Goal: Task Accomplishment & Management: Complete application form

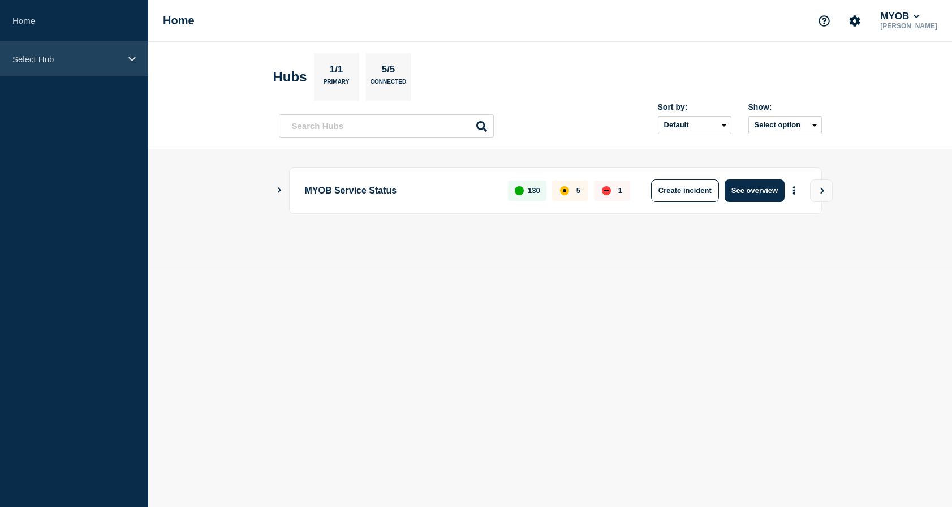
click at [110, 61] on p "Select Hub" at bounding box center [66, 59] width 109 height 10
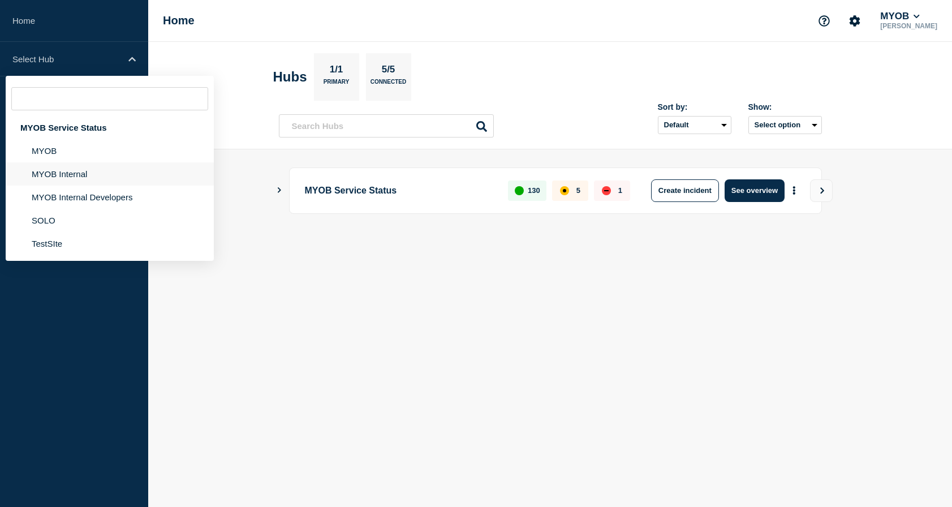
click at [87, 186] on li "MYOB Internal" at bounding box center [110, 197] width 208 height 23
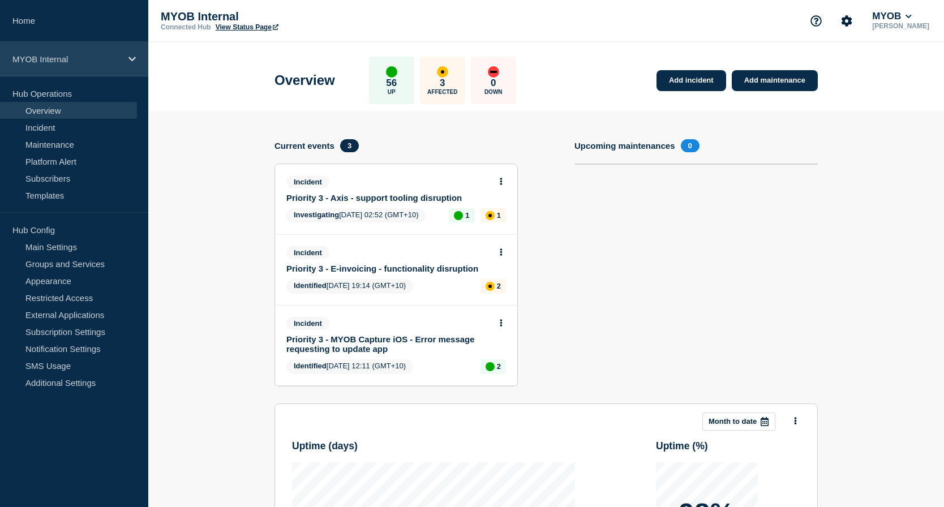
click at [130, 56] on icon at bounding box center [131, 59] width 7 height 8
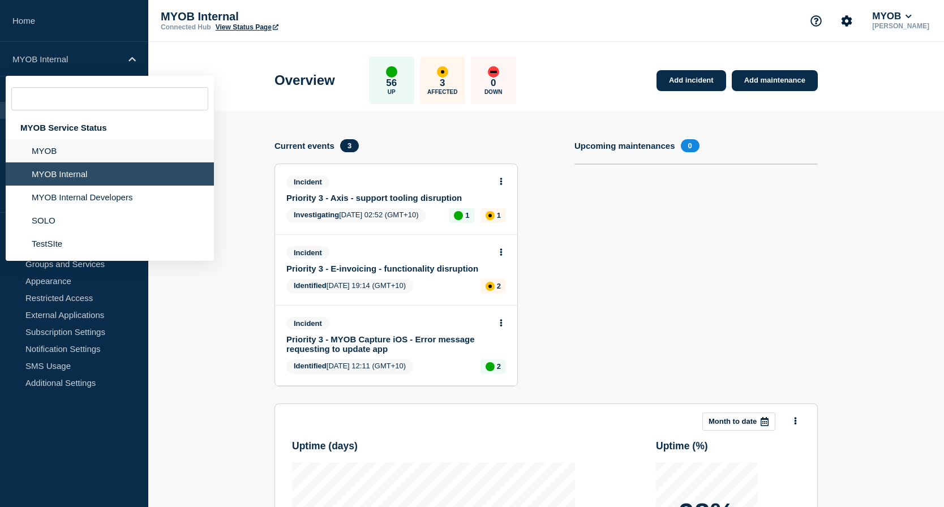
click at [90, 162] on li "MYOB" at bounding box center [110, 173] width 208 height 23
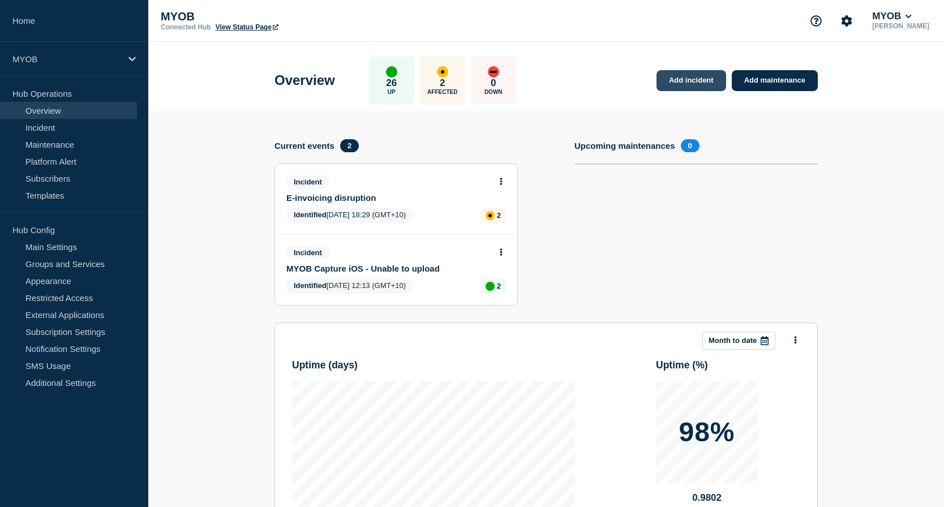
click at [690, 76] on link "Add incident" at bounding box center [691, 80] width 70 height 21
click at [683, 81] on link "Add incident" at bounding box center [691, 80] width 70 height 21
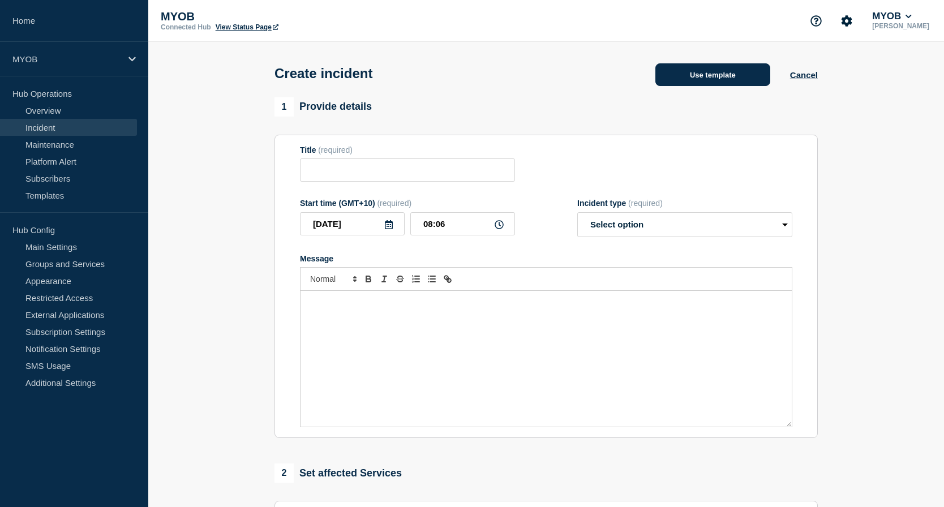
click at [720, 80] on button "Use template" at bounding box center [712, 74] width 115 height 23
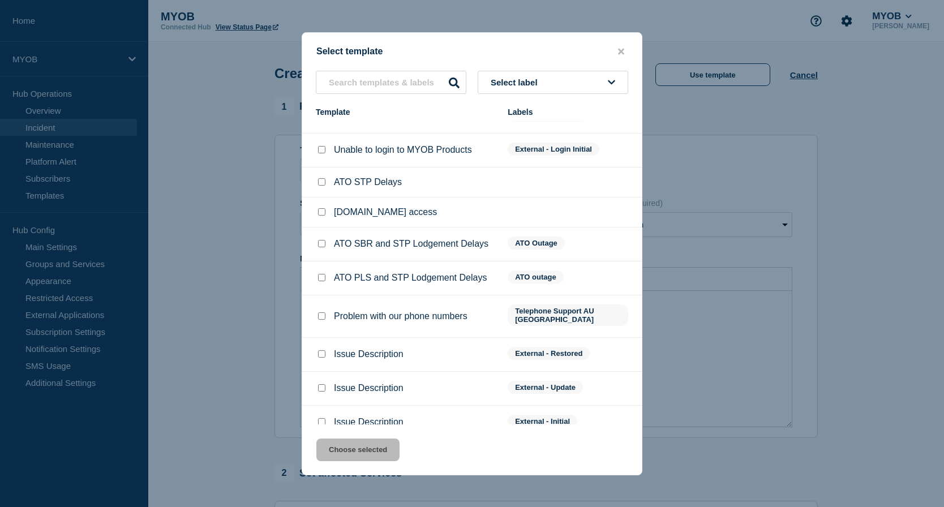
scroll to position [28, 0]
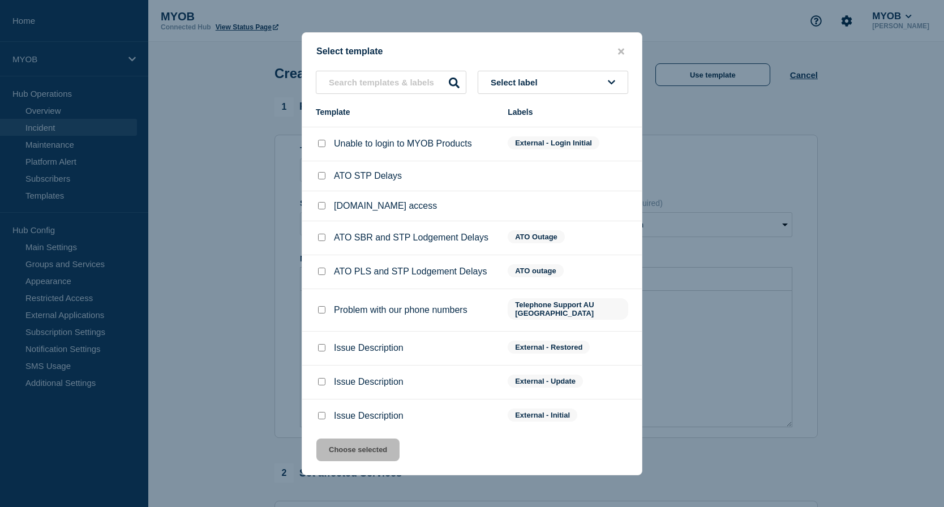
click at [323, 412] on input "Issue Description checkbox" at bounding box center [321, 415] width 7 height 7
checkbox input "true"
click at [371, 448] on button "Choose selected" at bounding box center [357, 450] width 83 height 23
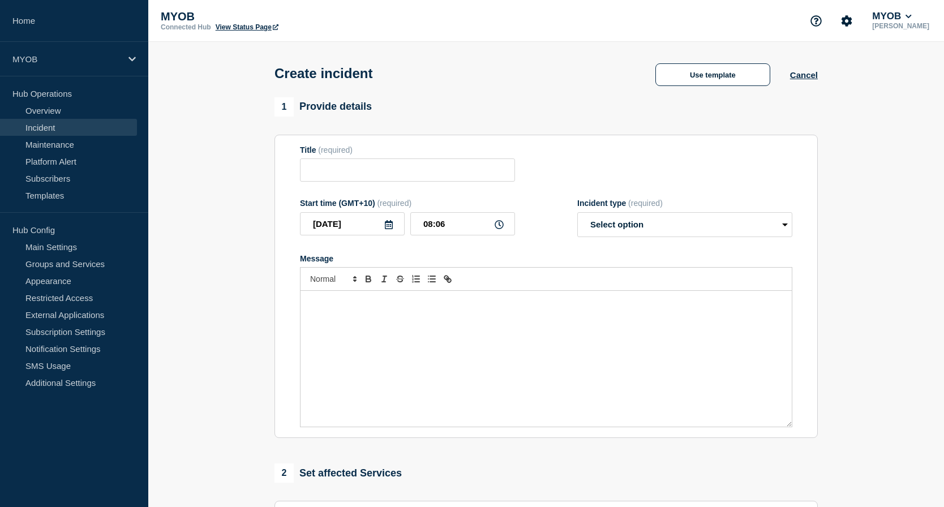
type input "Issue Description"
select select "investigating"
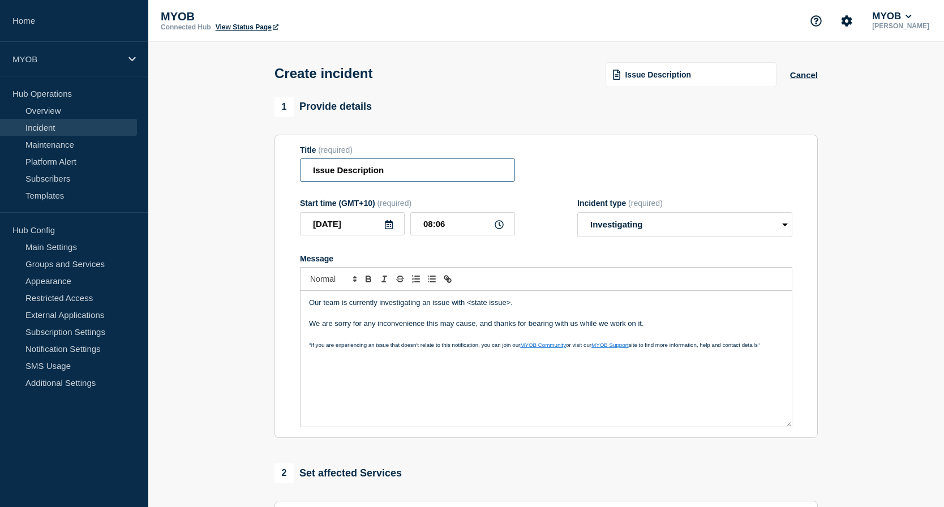
drag, startPoint x: 435, startPoint y: 175, endPoint x: 302, endPoint y: 164, distance: 133.5
click at [302, 164] on input "Issue Description" at bounding box center [407, 169] width 215 height 23
type input "BankFeeds Unavailable"
click at [553, 308] on p "Our team is currently investigating an issue with <state issue>." at bounding box center [546, 303] width 474 height 10
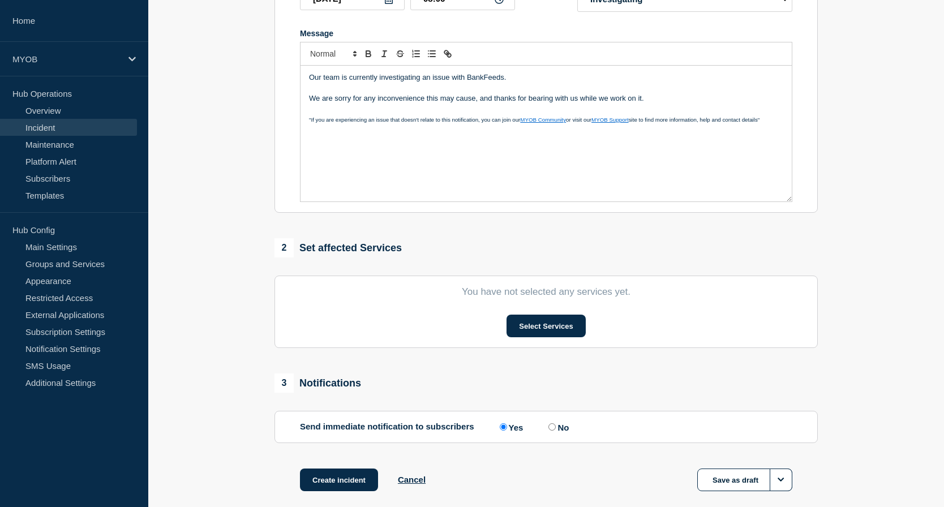
scroll to position [226, 0]
drag, startPoint x: 664, startPoint y: 100, endPoint x: 297, endPoint y: 79, distance: 367.2
click at [297, 79] on section "Title (required) BankFeeds Unavailable Start time (GMT+10) (required) [DATE] 08…" at bounding box center [545, 60] width 543 height 304
copy div "Our team is currently investigating an issue with BankFeeds. We are sorry for a…"
click at [569, 328] on button "Select Services" at bounding box center [545, 324] width 79 height 23
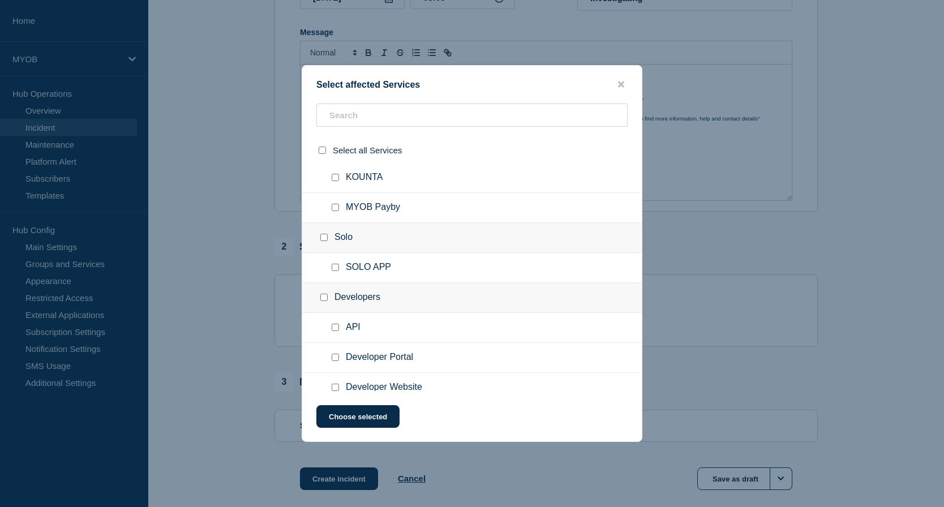
scroll to position [824, 0]
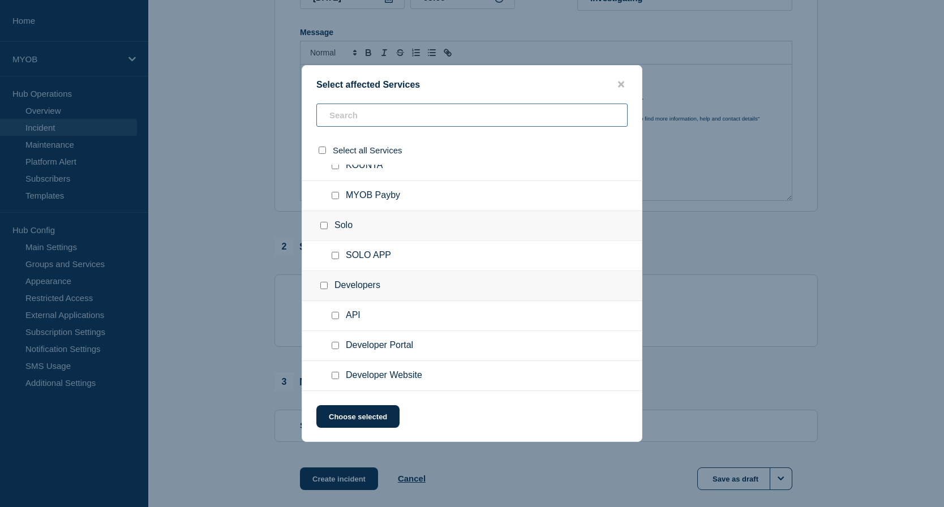
click at [405, 122] on input "text" at bounding box center [471, 115] width 311 height 23
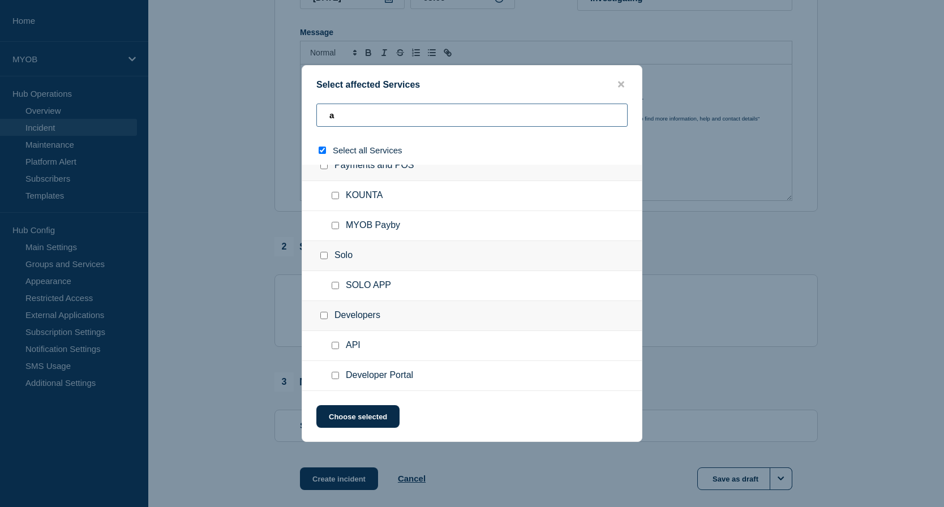
type input "ad"
checkbox input "true"
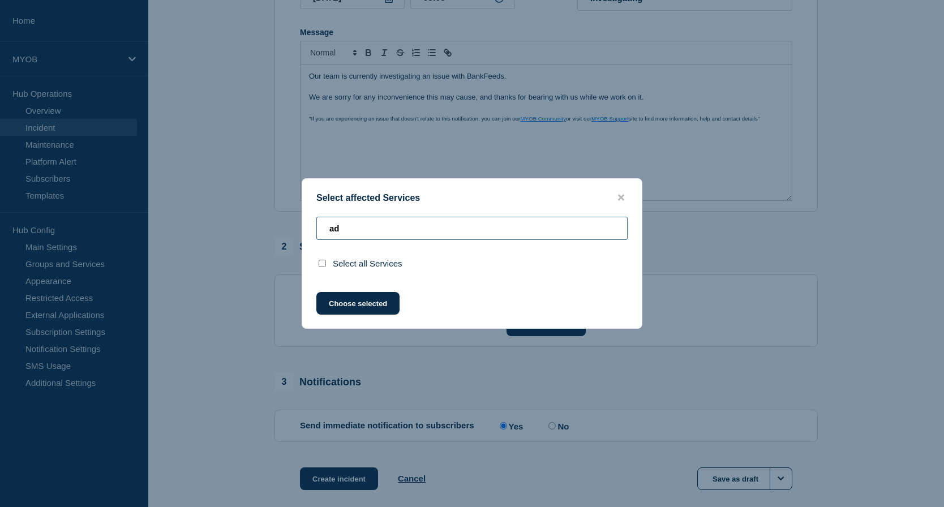
type input "a"
checkbox input "false"
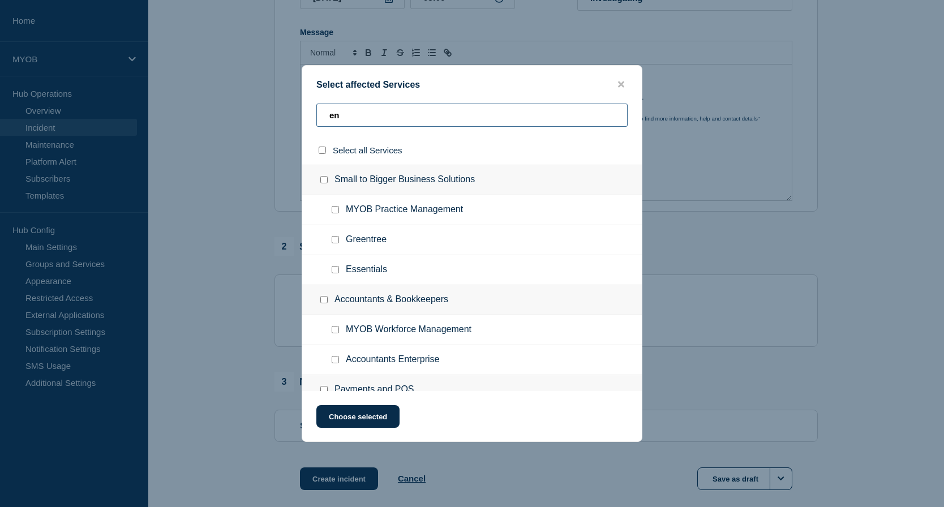
type input "ene"
checkbox input "true"
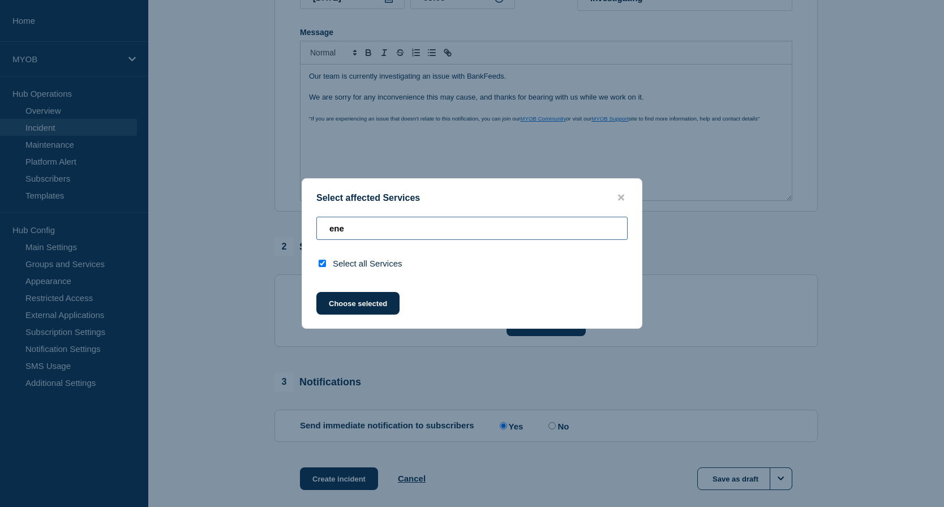
type input "ene"
click at [626, 194] on button "close button" at bounding box center [621, 197] width 13 height 11
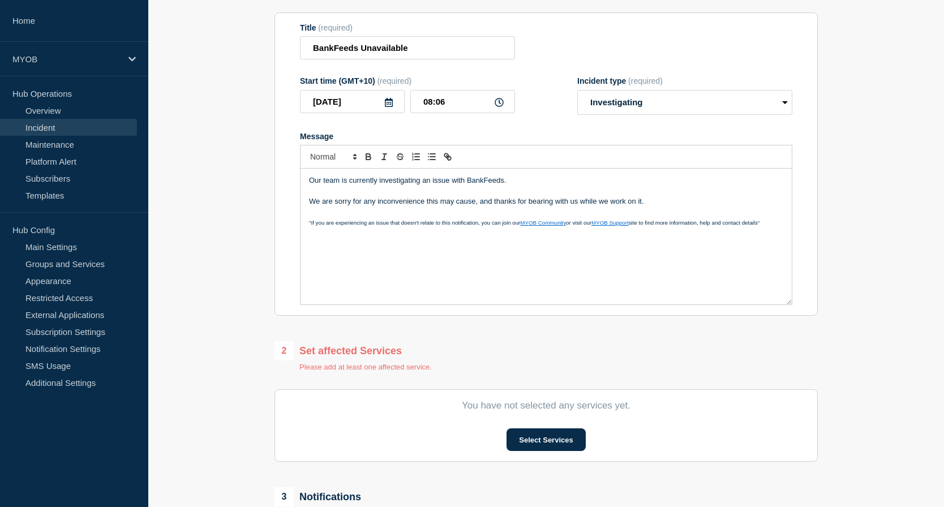
scroll to position [113, 0]
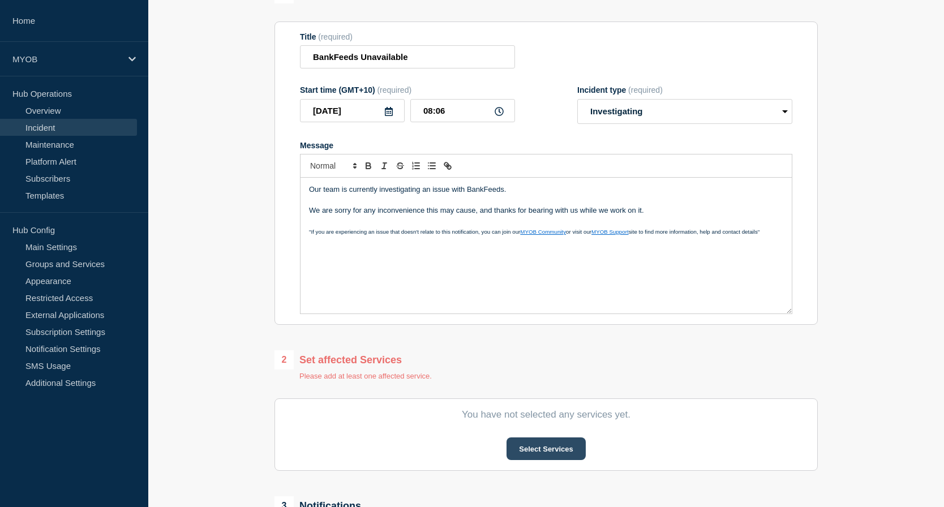
click at [553, 456] on button "Select Services" at bounding box center [545, 448] width 79 height 23
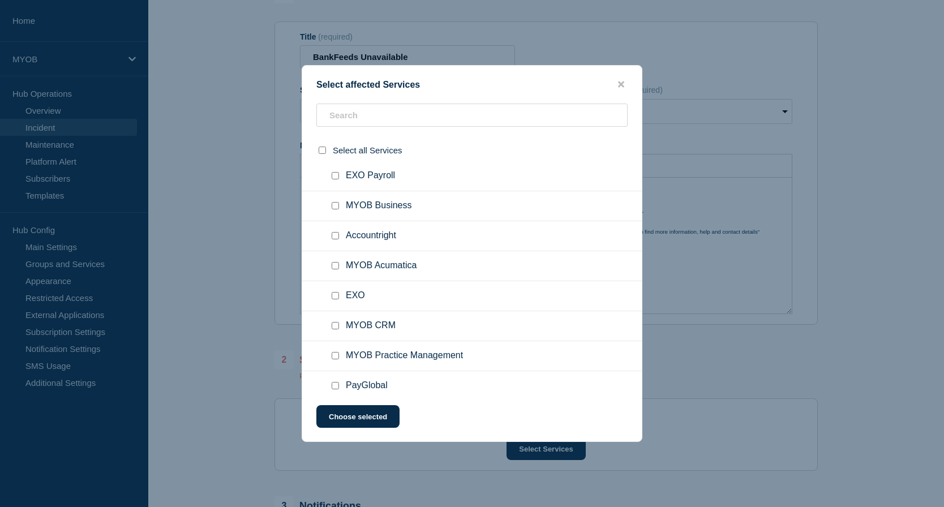
scroll to position [0, 0]
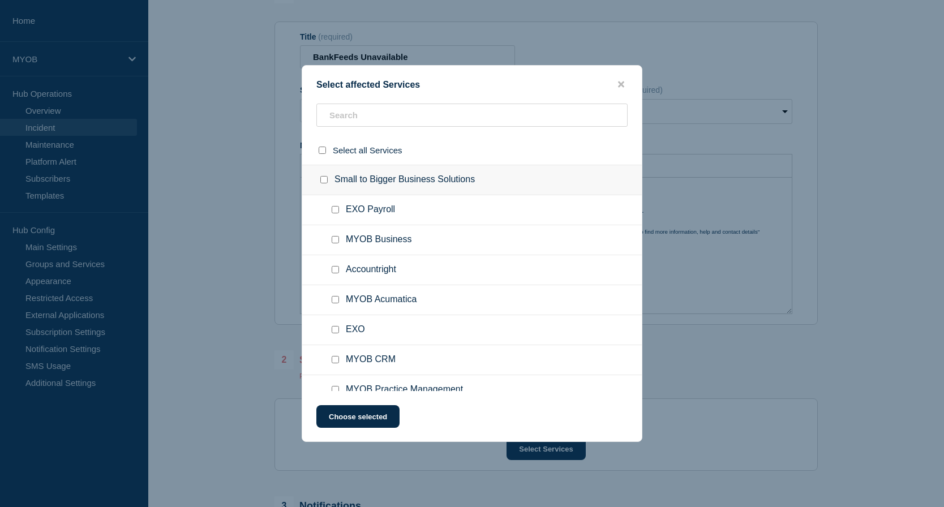
drag, startPoint x: 619, startPoint y: 85, endPoint x: 648, endPoint y: 122, distance: 46.3
click at [620, 85] on icon "close button" at bounding box center [621, 84] width 6 height 6
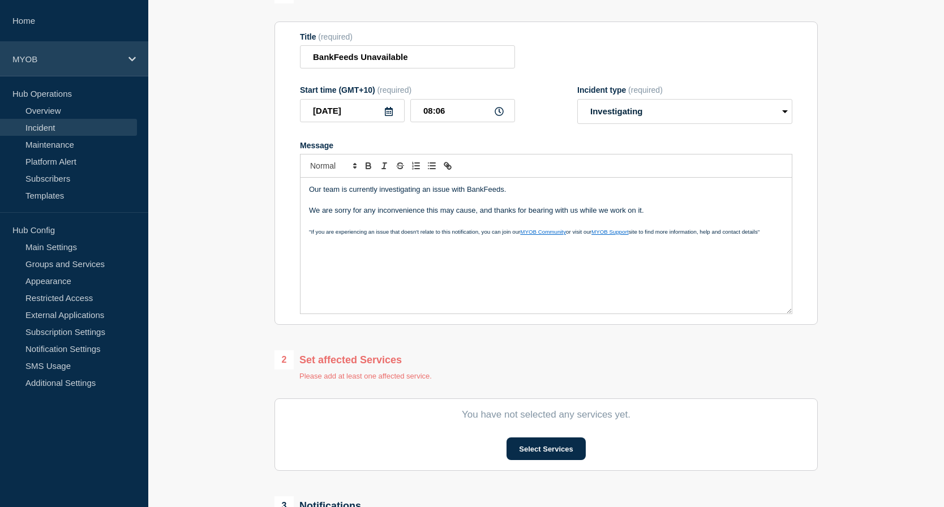
click at [132, 61] on icon at bounding box center [131, 59] width 7 height 5
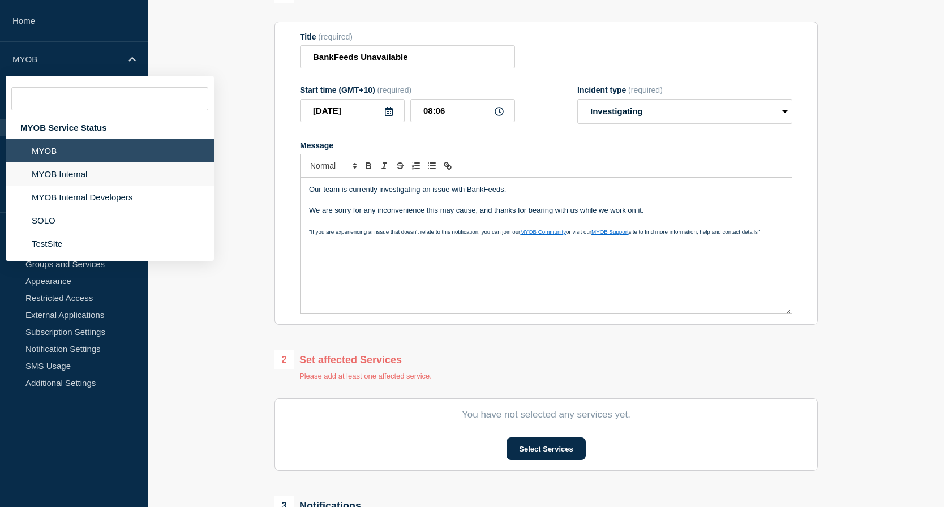
click at [93, 186] on li "MYOB Internal" at bounding box center [110, 197] width 208 height 23
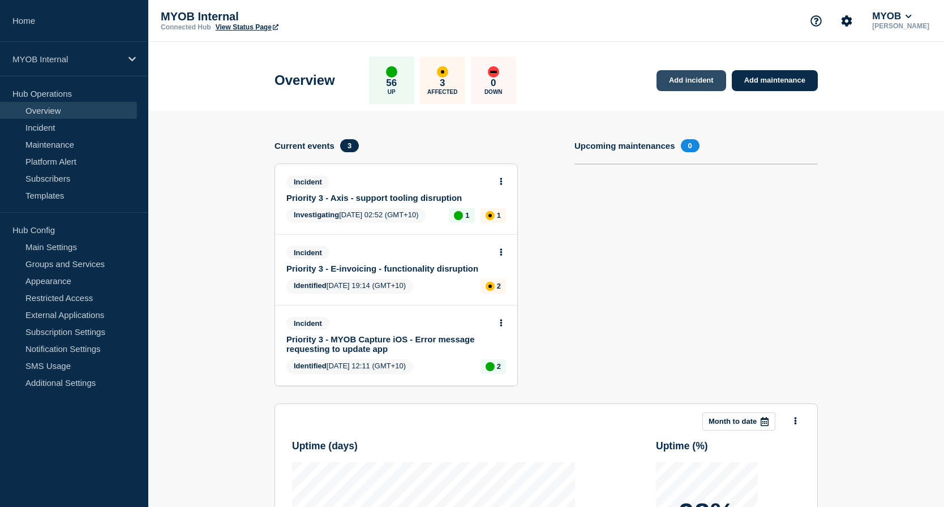
click at [700, 81] on link "Add incident" at bounding box center [691, 80] width 70 height 21
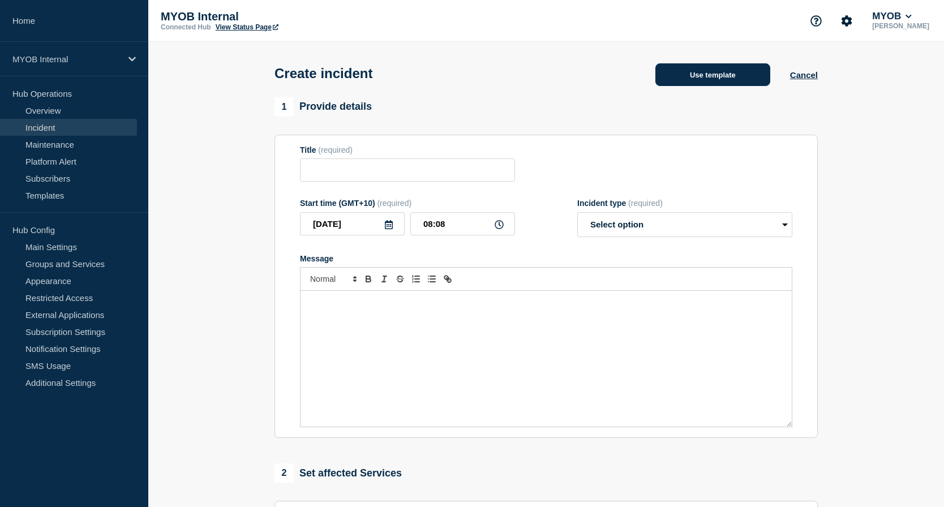
click at [706, 83] on button "Use template" at bounding box center [712, 74] width 115 height 23
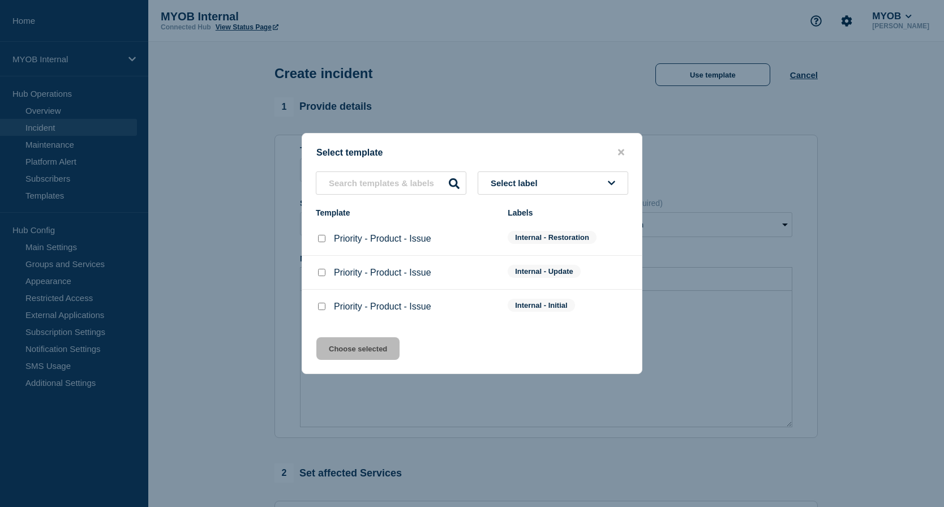
click at [319, 309] on input "Priority - Product - Issue checkbox" at bounding box center [321, 306] width 7 height 7
checkbox input "true"
click at [368, 355] on button "Choose selected" at bounding box center [357, 348] width 83 height 23
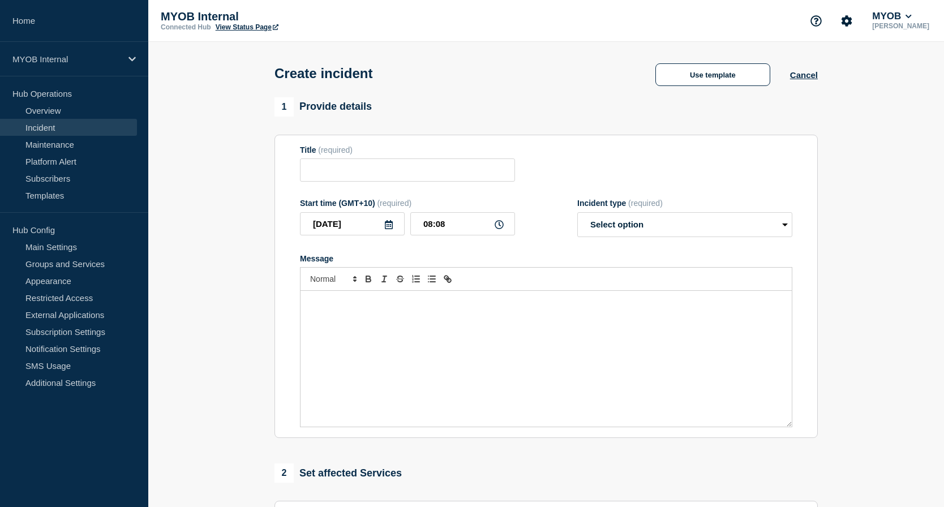
type input "Priority - Product - Issue"
select select "investigating"
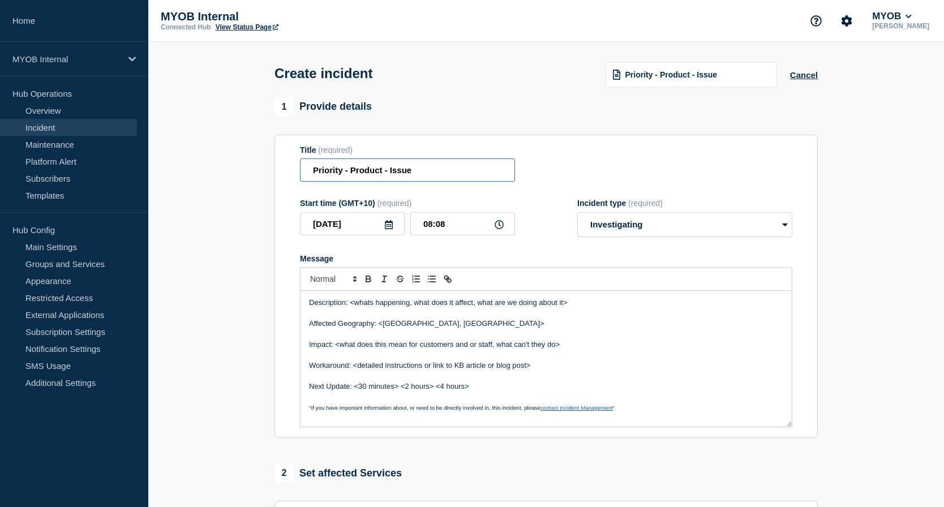
click at [342, 175] on input "Priority - Product - Issue" at bounding box center [407, 169] width 215 height 23
click at [388, 173] on input "Priority 3 - Product - Issue" at bounding box center [407, 169] width 215 height 23
click at [488, 167] on input "Priority 3 - BankFeed - Issue" at bounding box center [407, 169] width 215 height 23
type input "Priority 3 - BankFeed - Unavailable"
drag, startPoint x: 596, startPoint y: 308, endPoint x: 354, endPoint y: 300, distance: 242.3
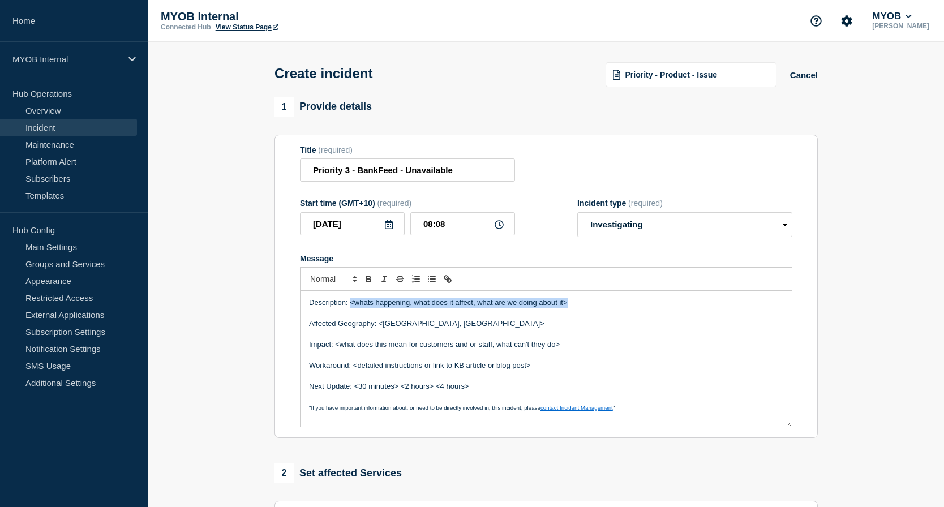
click at [351, 298] on div "Description: <whats happening, what does it affect, what are we doing about it>…" at bounding box center [545, 359] width 491 height 136
click at [514, 327] on p "Affected Geography: <[GEOGRAPHIC_DATA], [GEOGRAPHIC_DATA]>" at bounding box center [546, 324] width 474 height 10
click at [381, 325] on p "Affected Geography: <[GEOGRAPHIC_DATA], [GEOGRAPHIC_DATA]" at bounding box center [546, 324] width 474 height 10
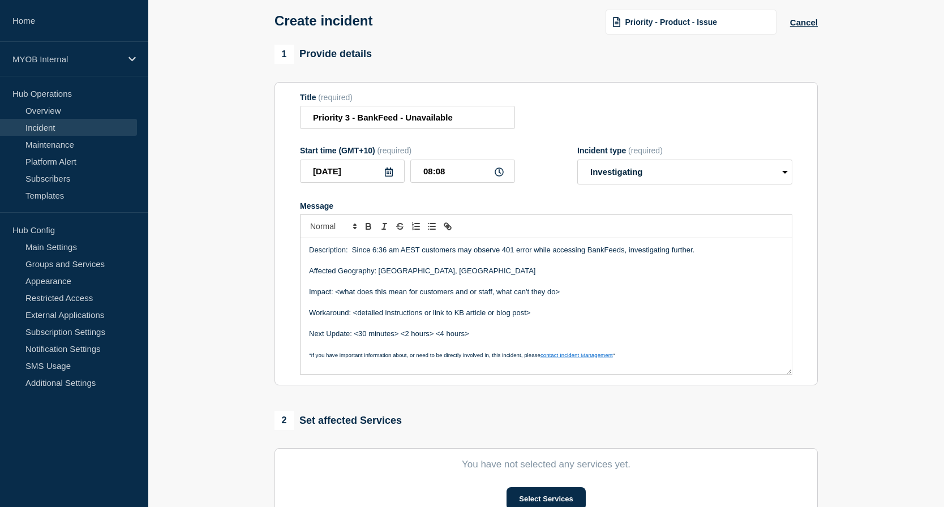
scroll to position [113, 0]
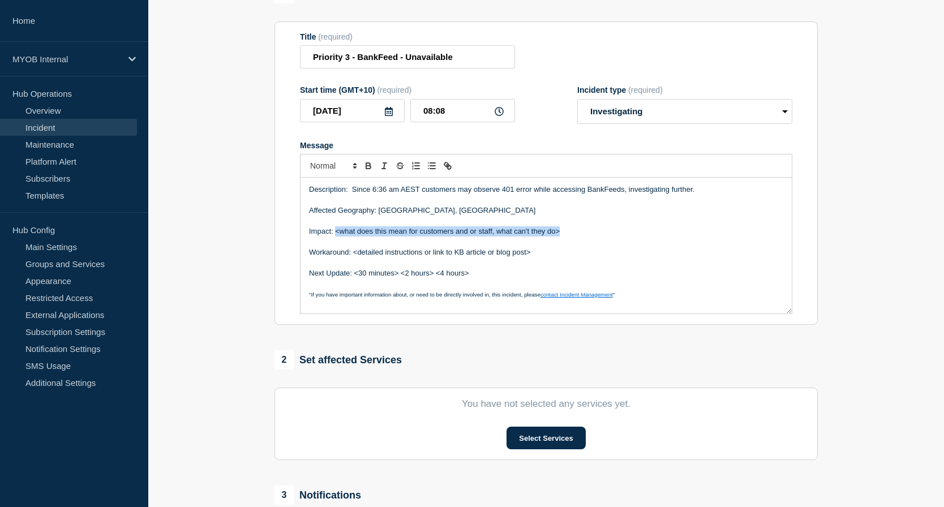
drag, startPoint x: 575, startPoint y: 231, endPoint x: 336, endPoint y: 235, distance: 239.4
click at [336, 235] on p "Impact: <what does this mean for customers and or staff, what can't they do>" at bounding box center [546, 231] width 474 height 10
click at [397, 234] on p "Impact:" at bounding box center [546, 231] width 474 height 10
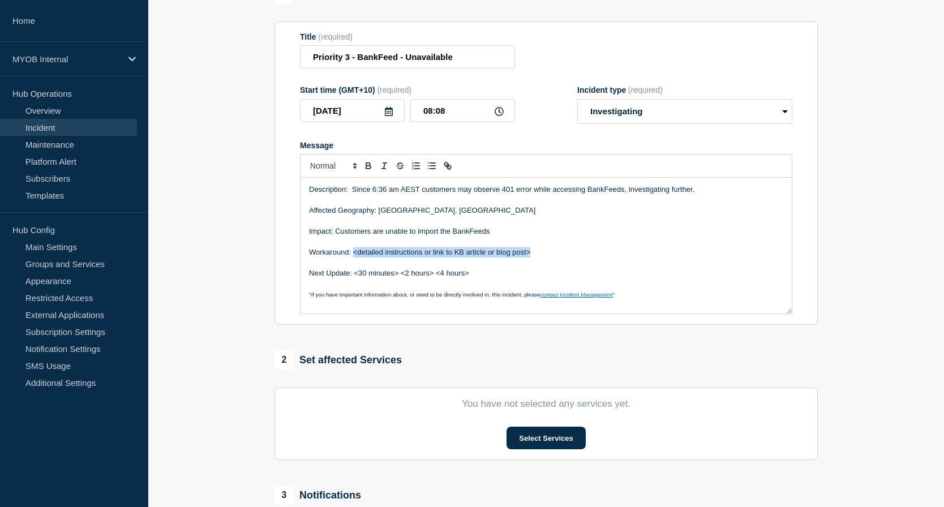
drag, startPoint x: 540, startPoint y: 256, endPoint x: 354, endPoint y: 257, distance: 186.2
click at [354, 257] on p "Workaround: <detailed instructions or link to KB article or blog post>" at bounding box center [546, 252] width 474 height 10
drag, startPoint x: 439, startPoint y: 279, endPoint x: 353, endPoint y: 280, distance: 86.0
click at [353, 278] on p "Next Update: <30 minutes> <2 hours> <4 hours>" at bounding box center [546, 273] width 474 height 10
click at [363, 274] on p "Next Update: 4 Hours" at bounding box center [546, 273] width 474 height 10
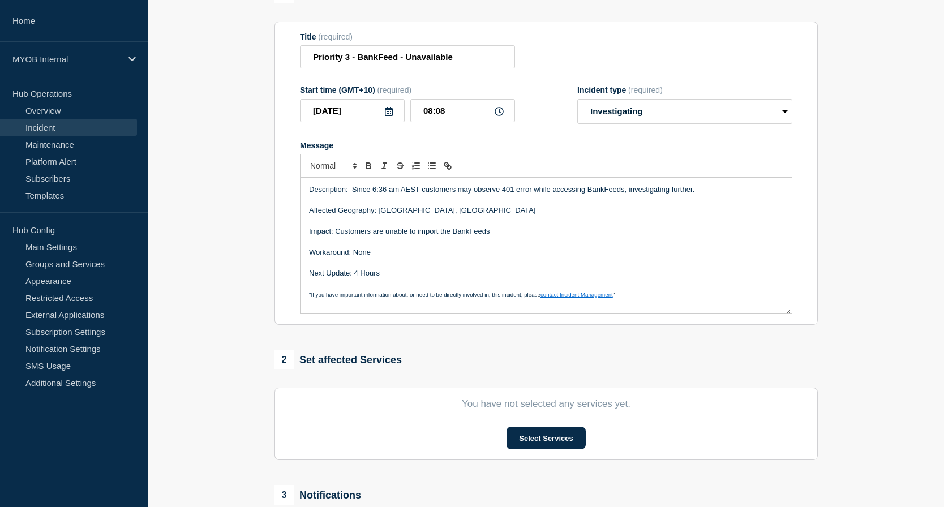
click at [364, 276] on p "Next Update: 4 Hours" at bounding box center [546, 273] width 474 height 10
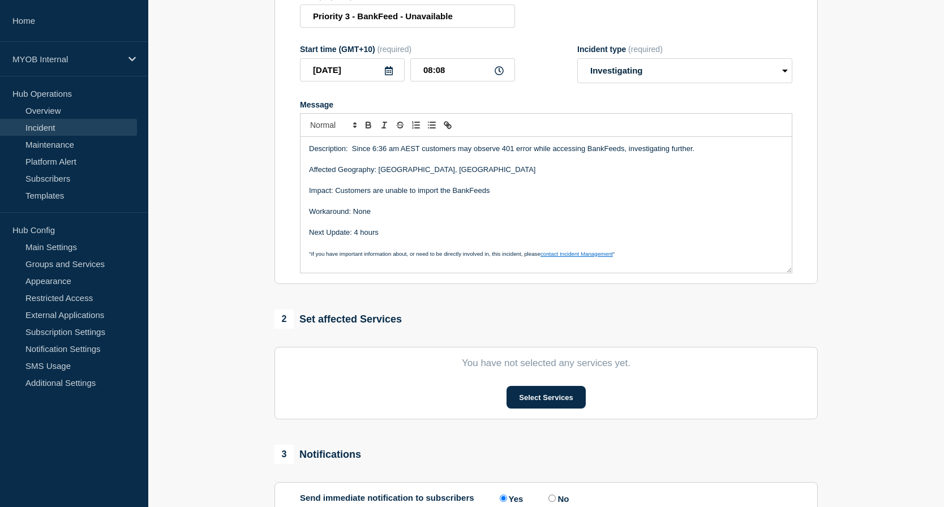
scroll to position [170, 0]
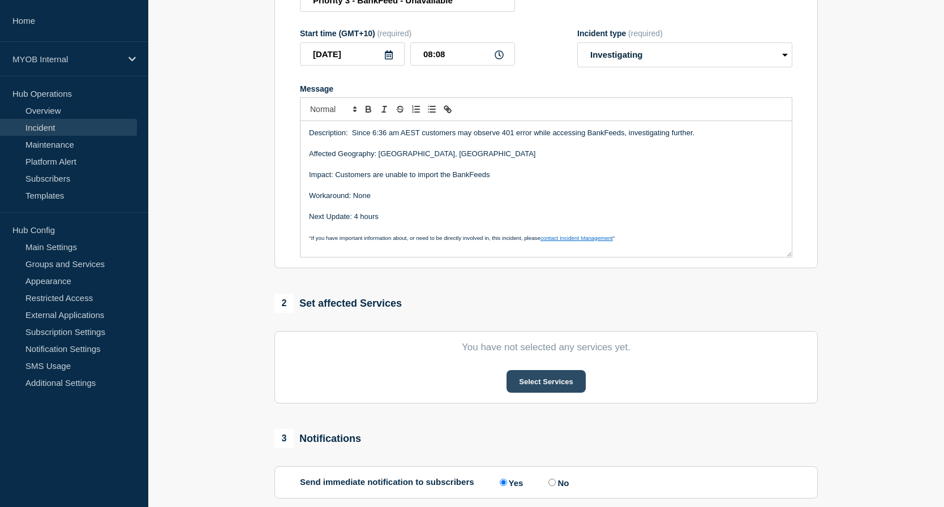
click at [570, 387] on button "Select Services" at bounding box center [545, 381] width 79 height 23
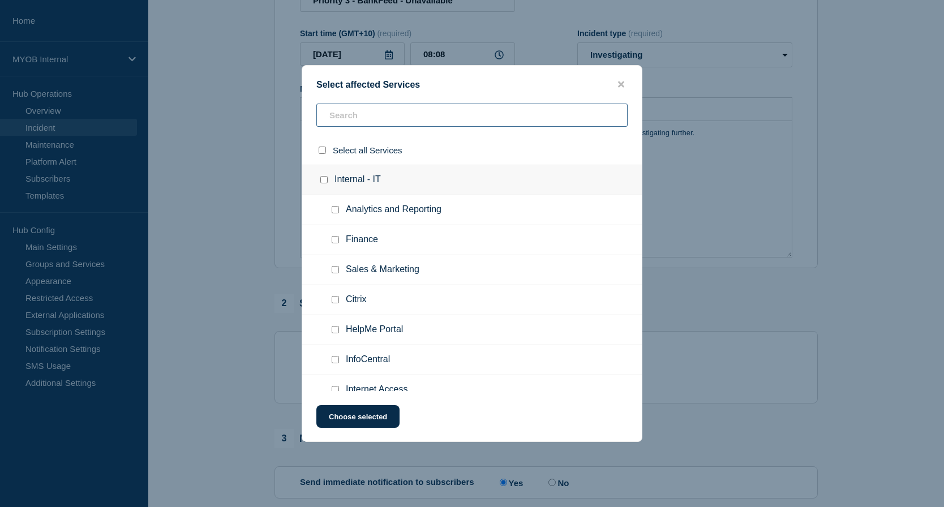
click at [445, 118] on input "text" at bounding box center [471, 115] width 311 height 23
type input "ad"
checkbox input "true"
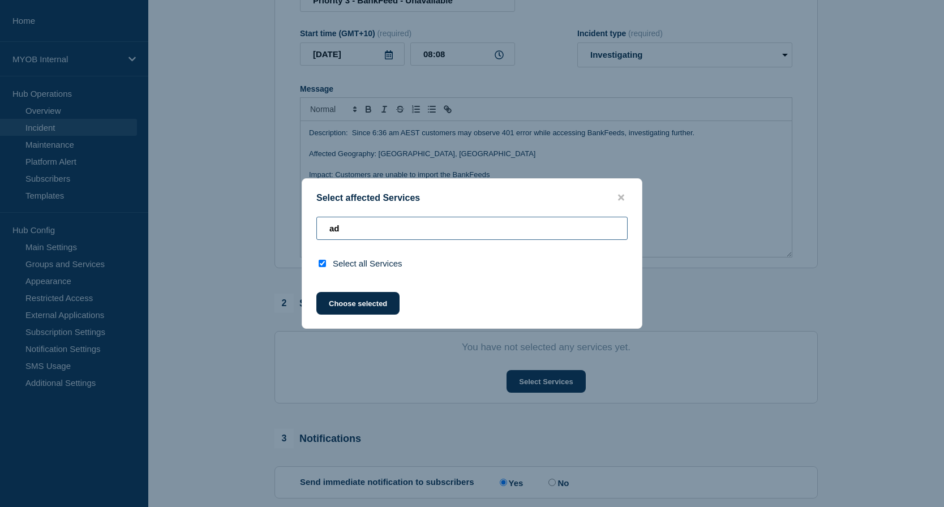
type input "a"
checkbox input "false"
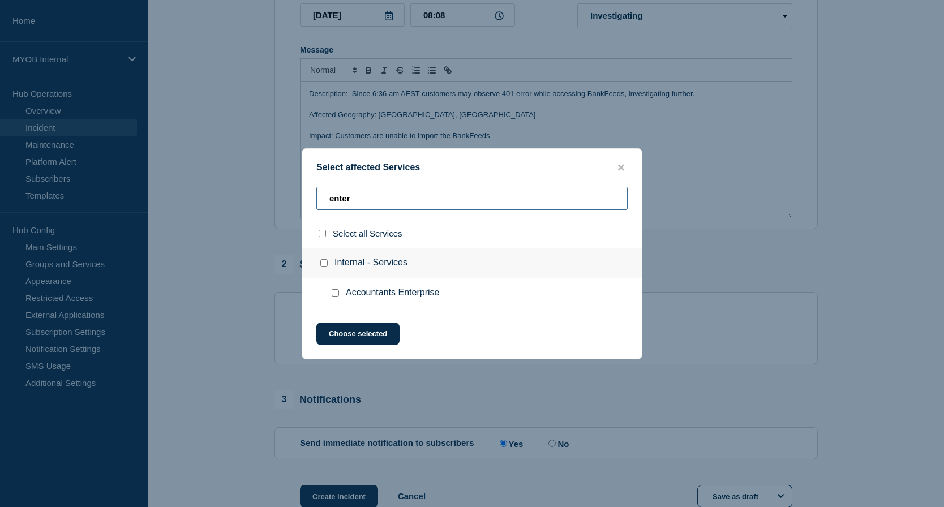
scroll to position [226, 0]
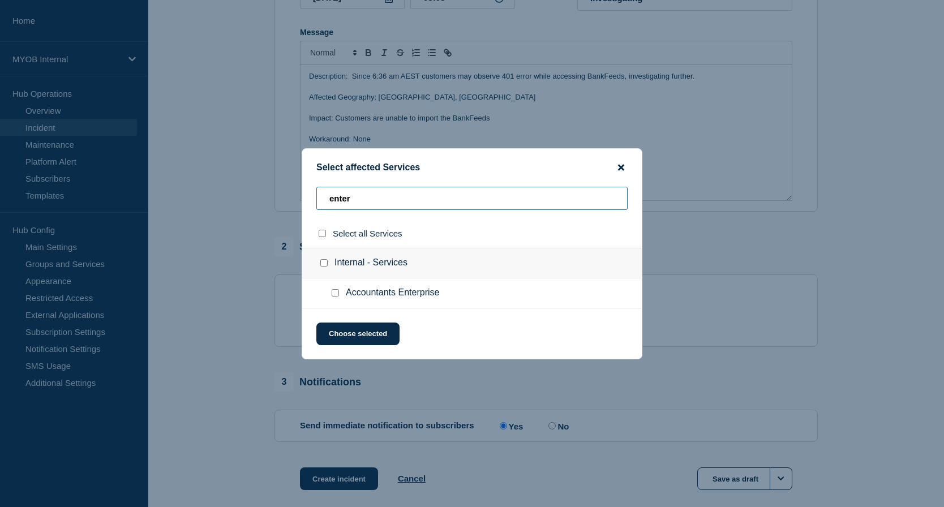
type input "enter"
click at [622, 169] on icon "close button" at bounding box center [621, 167] width 6 height 6
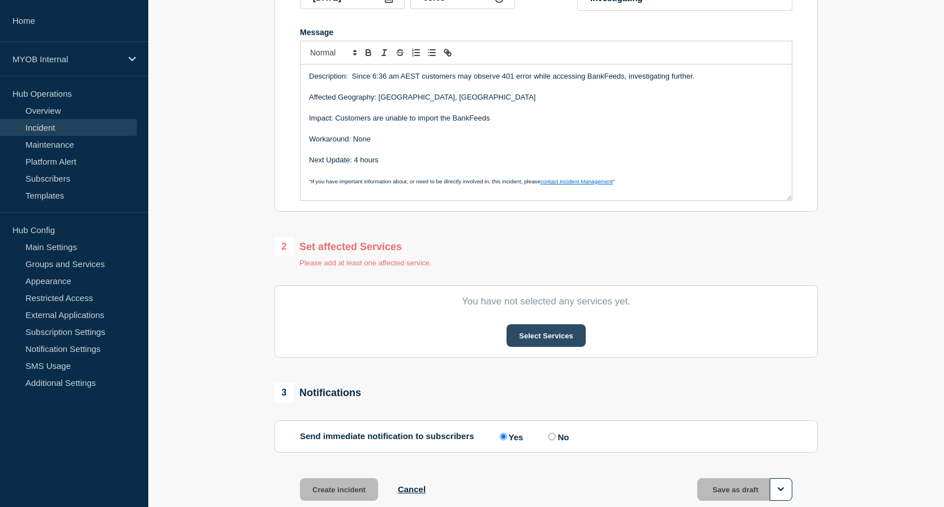
click at [564, 343] on button "Select Services" at bounding box center [545, 335] width 79 height 23
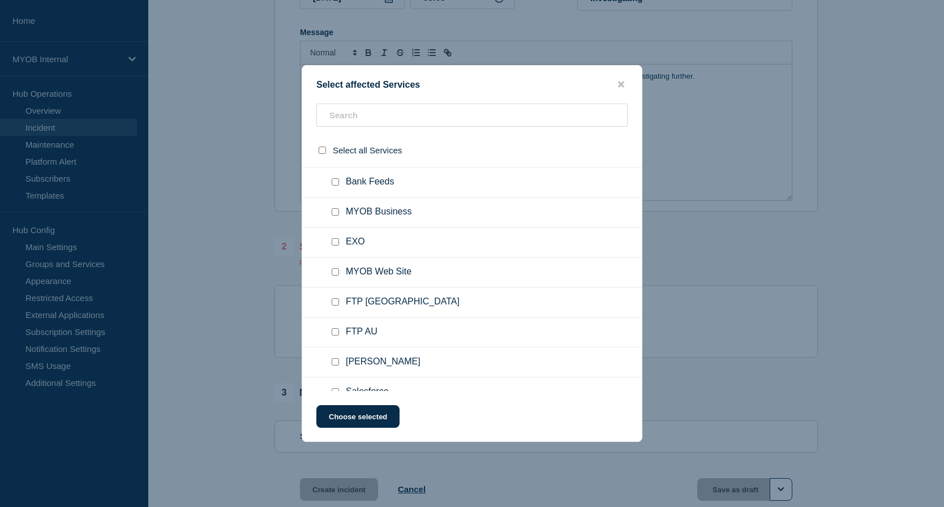
scroll to position [1238, 0]
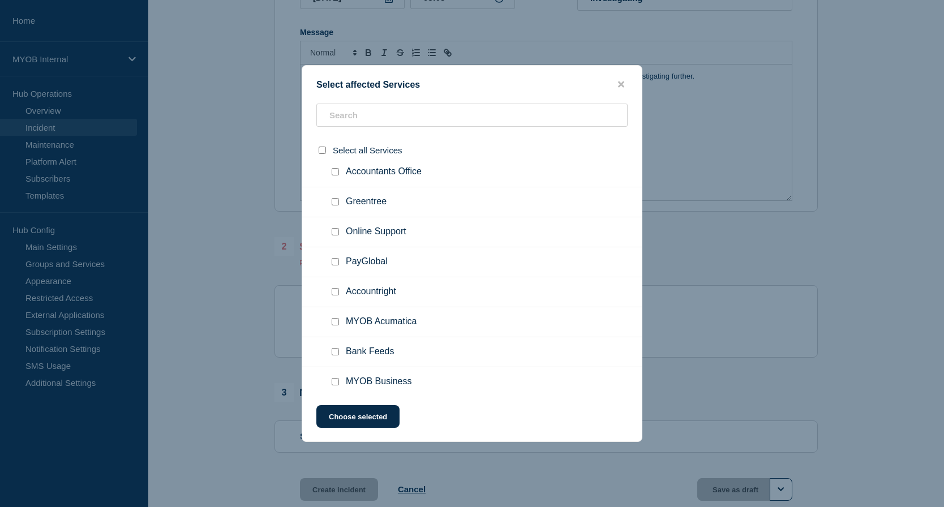
click at [388, 358] on span "Bank Feeds" at bounding box center [370, 351] width 48 height 11
click at [377, 352] on span "Bank Feeds" at bounding box center [370, 351] width 48 height 11
click at [336, 354] on input "Bank Feeds checkbox" at bounding box center [335, 351] width 7 height 7
checkbox input "true"
click at [375, 419] on button "Choose selected" at bounding box center [357, 416] width 83 height 23
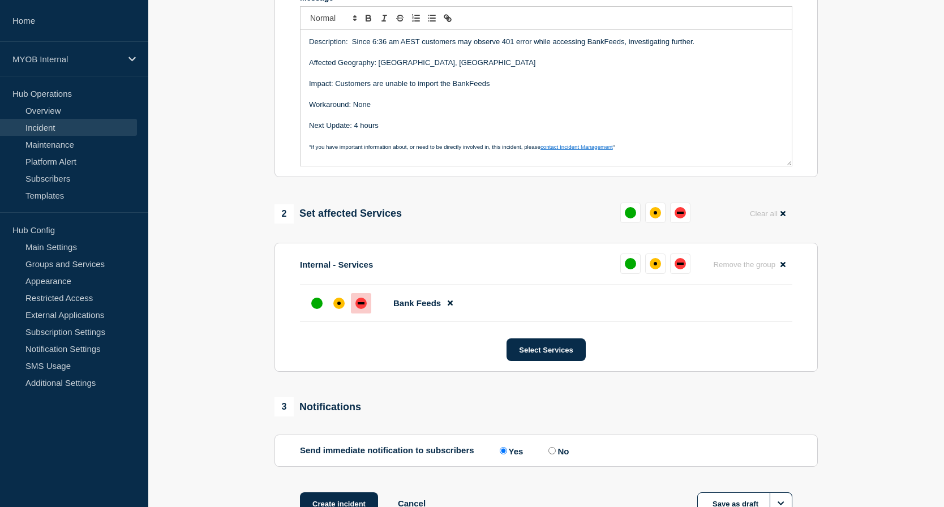
scroll to position [283, 0]
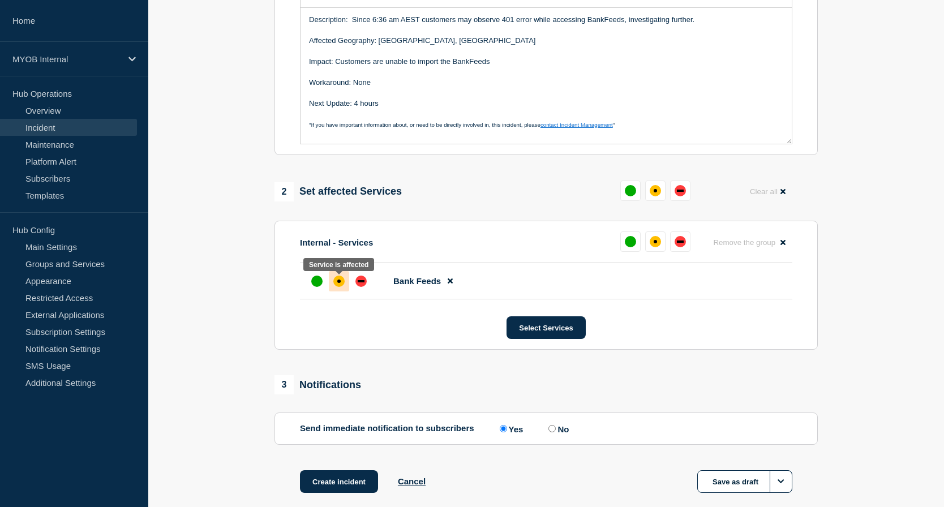
click at [341, 287] on div "affected" at bounding box center [338, 281] width 11 height 11
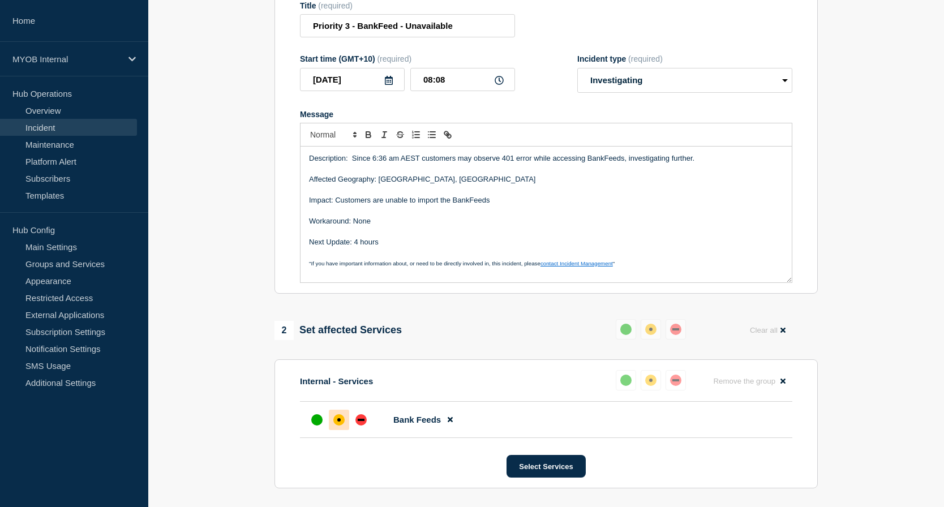
scroll to position [119, 0]
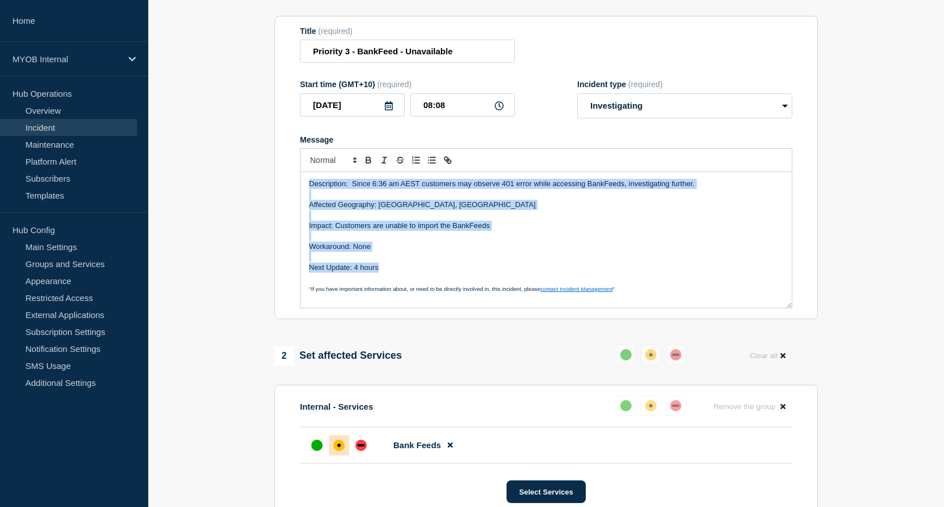
drag, startPoint x: 389, startPoint y: 274, endPoint x: 286, endPoint y: 175, distance: 142.5
click at [286, 175] on section "Title (required) Priority 3 - BankFeed - Unavailable Start time (GMT+10) (requi…" at bounding box center [545, 168] width 543 height 304
copy div "Description: Since 6:36 am AEST customers may observe 401 error while accessing…"
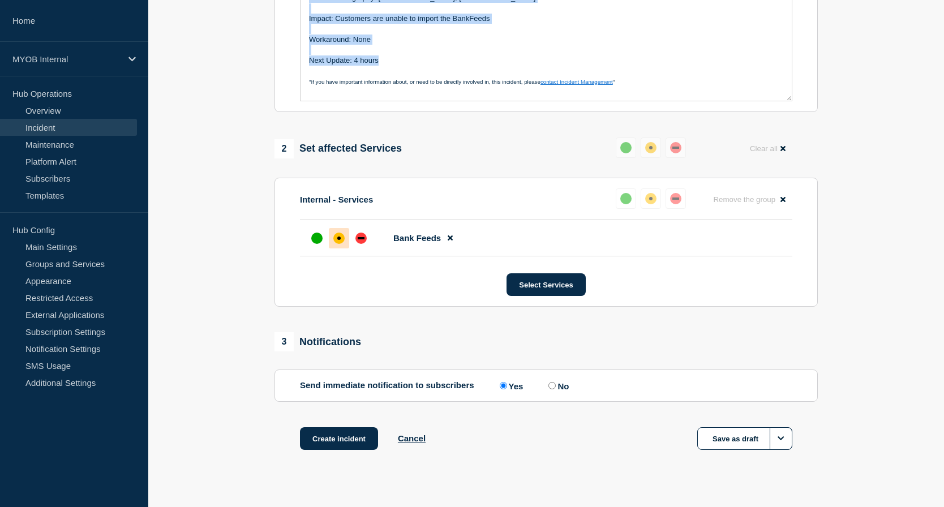
scroll to position [345, 0]
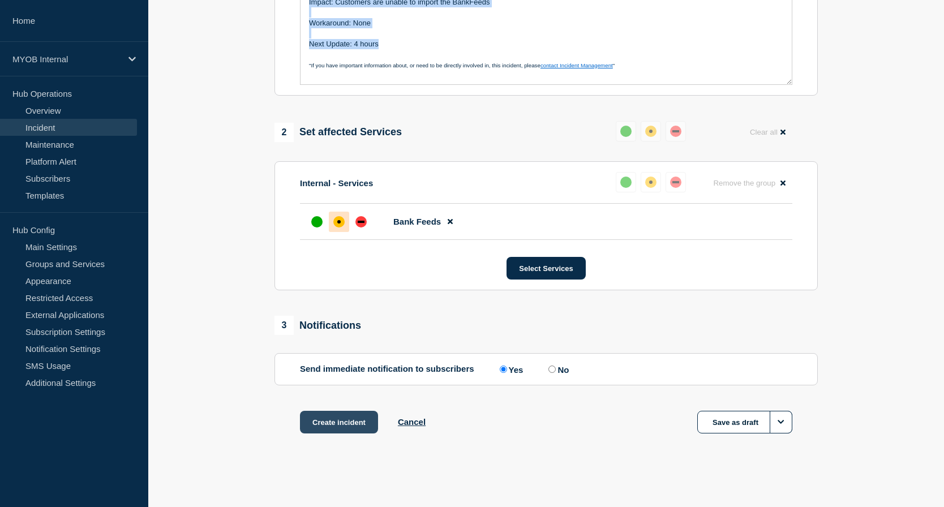
click at [332, 419] on button "Create incident" at bounding box center [339, 422] width 78 height 23
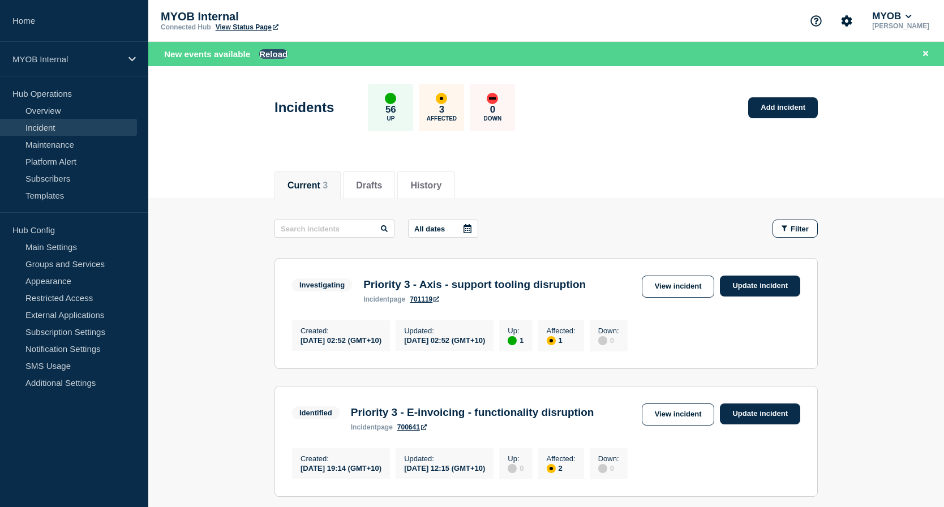
click at [274, 50] on button "Reload" at bounding box center [273, 54] width 28 height 10
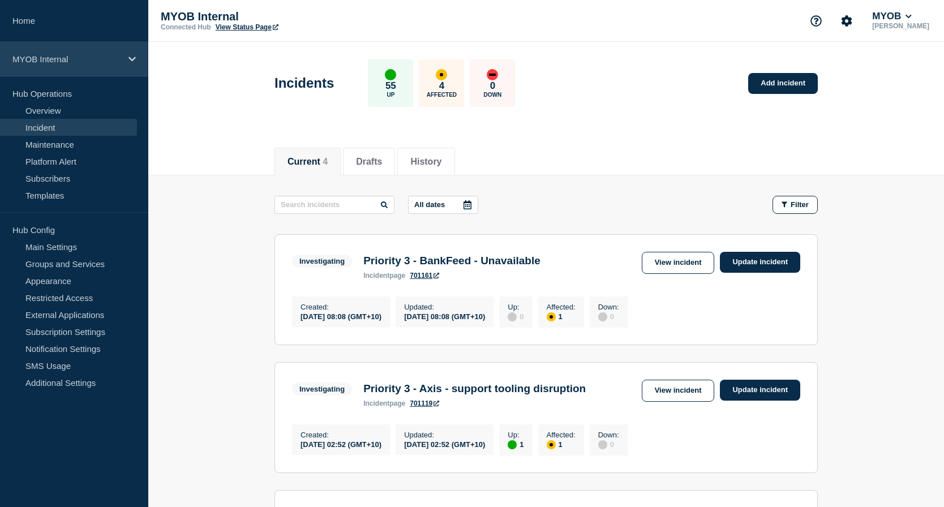
click at [131, 61] on icon at bounding box center [131, 59] width 7 height 8
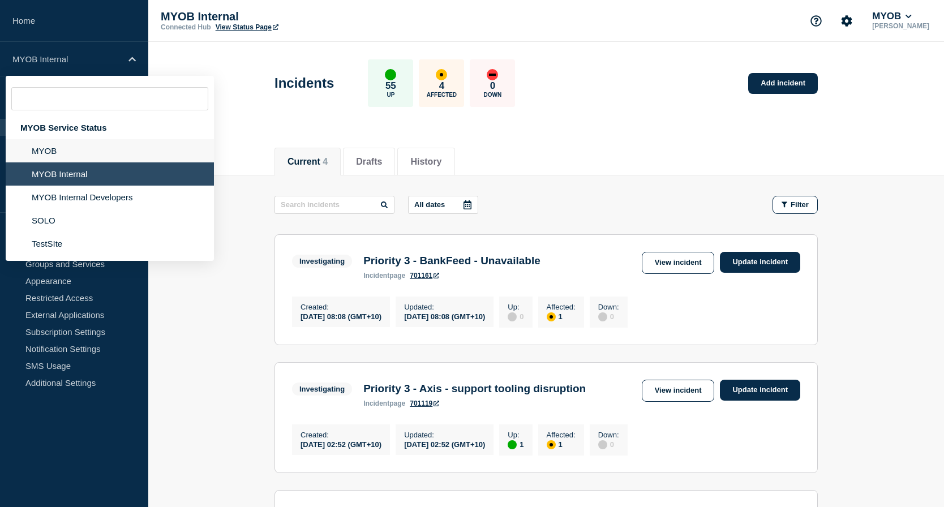
click at [94, 162] on li "MYOB" at bounding box center [110, 173] width 208 height 23
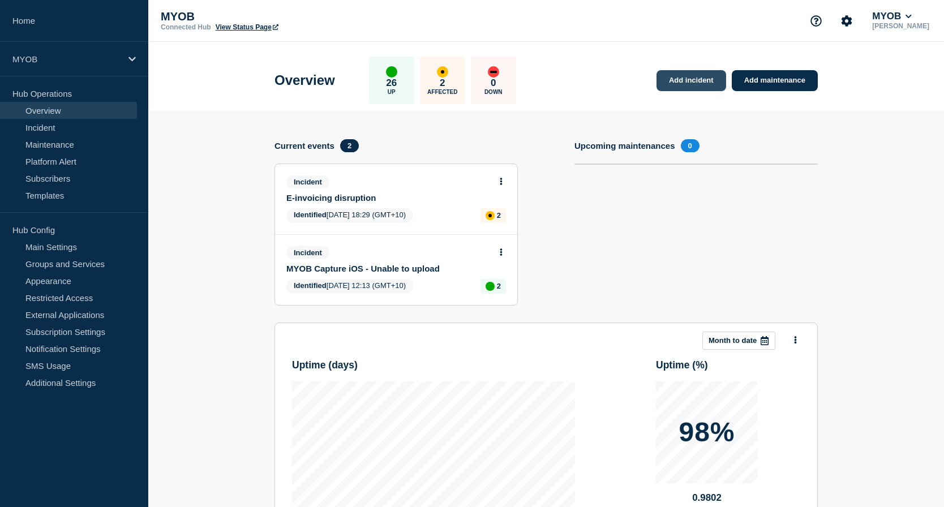
click at [699, 84] on link "Add incident" at bounding box center [691, 80] width 70 height 21
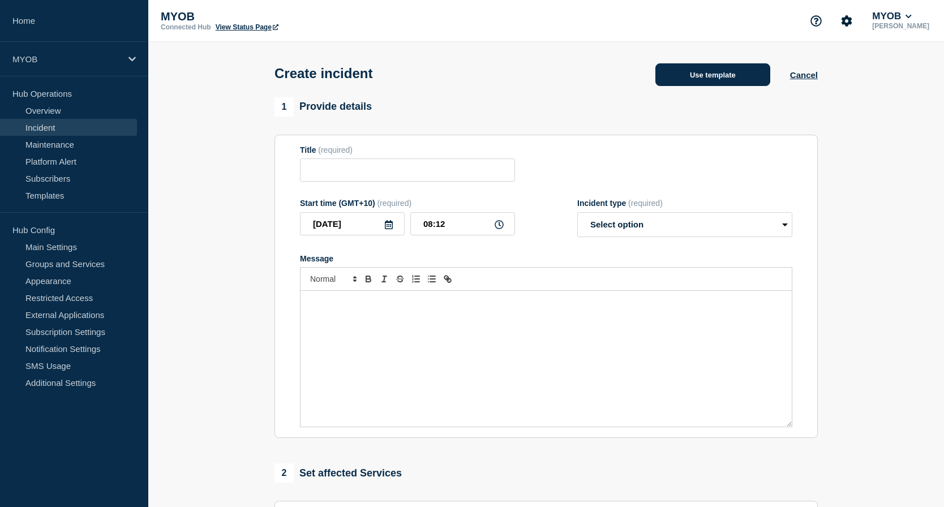
click at [744, 80] on button "Use template" at bounding box center [712, 74] width 115 height 23
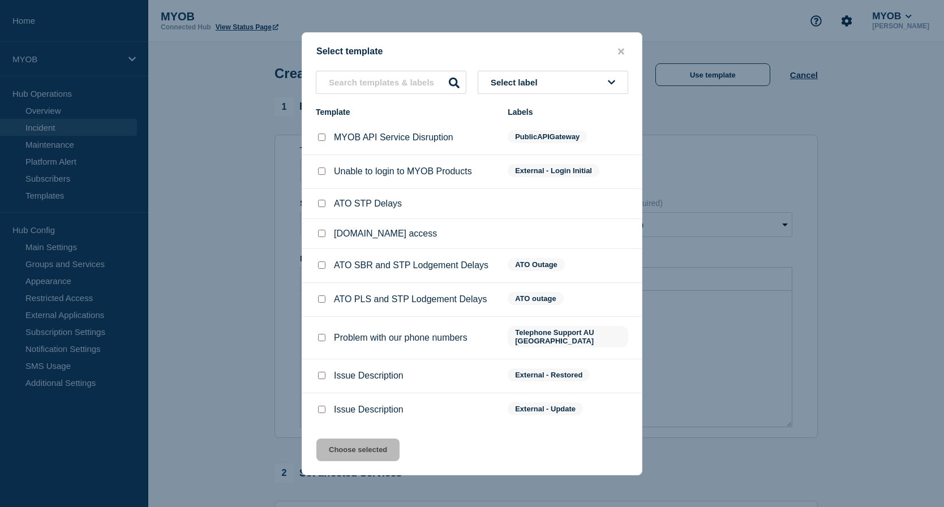
scroll to position [28, 0]
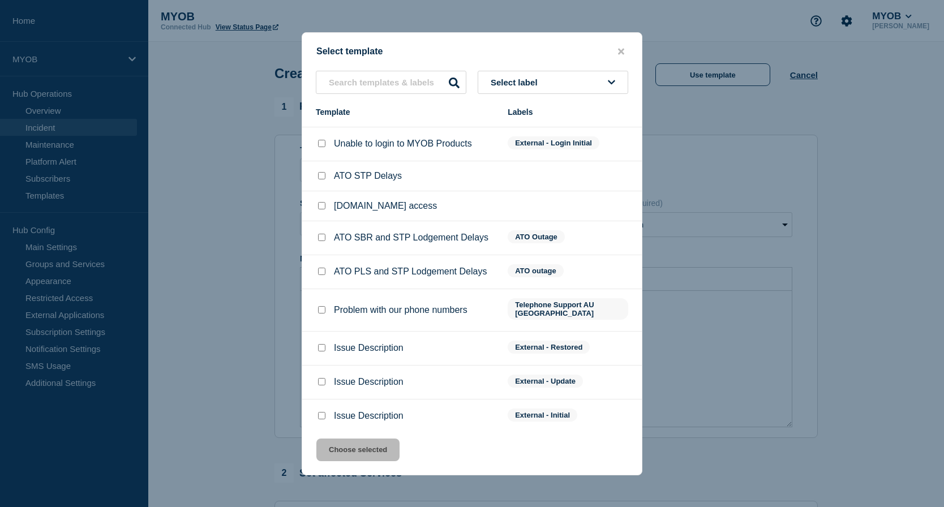
click at [320, 412] on input "Issue Description checkbox" at bounding box center [321, 415] width 7 height 7
checkbox input "true"
click at [364, 446] on button "Choose selected" at bounding box center [357, 450] width 83 height 23
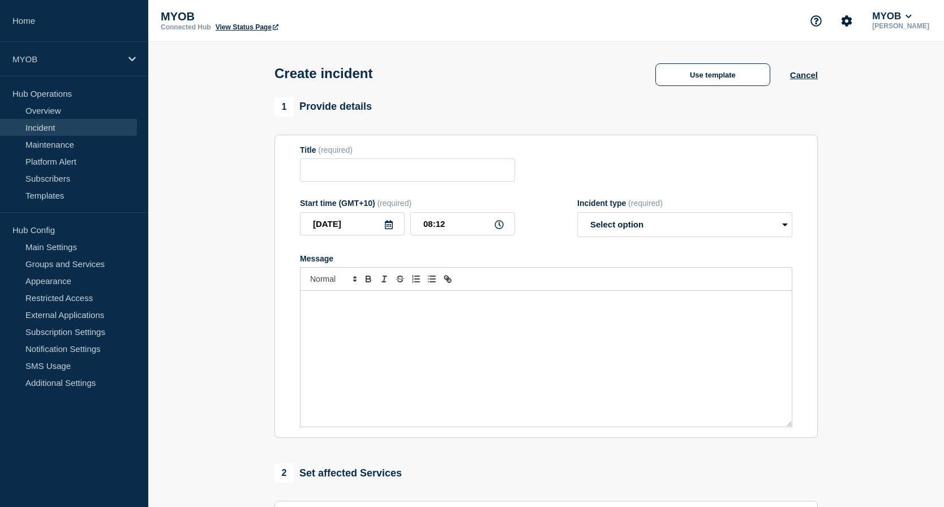
type input "Issue Description"
select select "investigating"
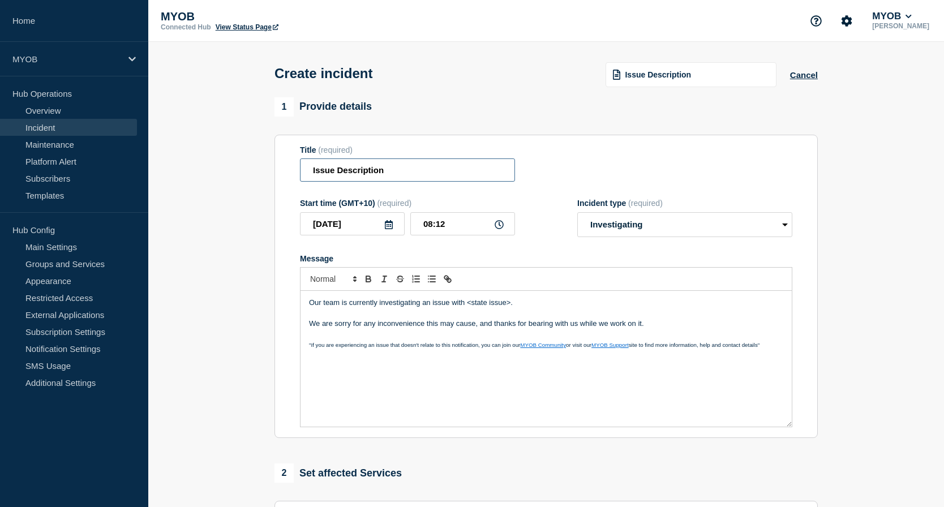
drag, startPoint x: 418, startPoint y: 174, endPoint x: 306, endPoint y: 172, distance: 112.6
click at [306, 172] on input "Issue Description" at bounding box center [407, 169] width 215 height 23
type input "Unable to import BankFeeds"
click at [549, 306] on p "Our team is currently investigating an issue with <state issue>." at bounding box center [546, 303] width 474 height 10
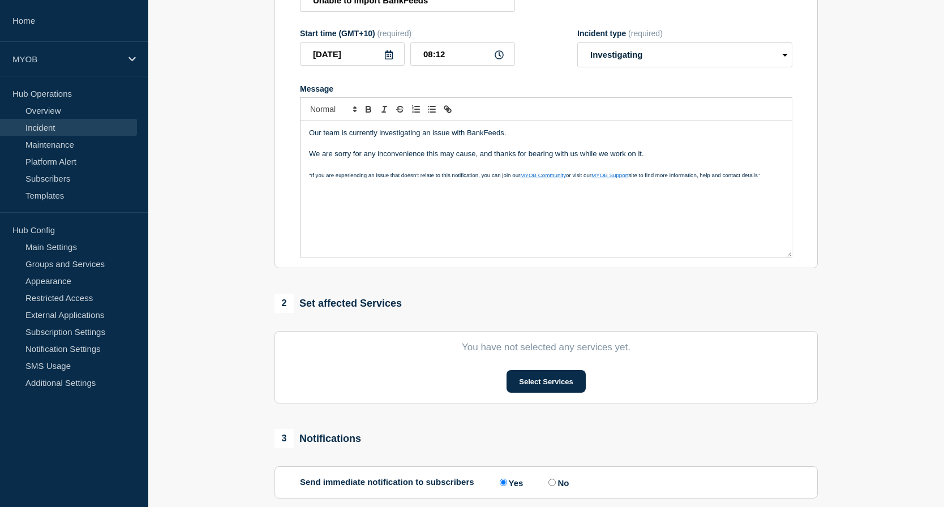
scroll to position [226, 0]
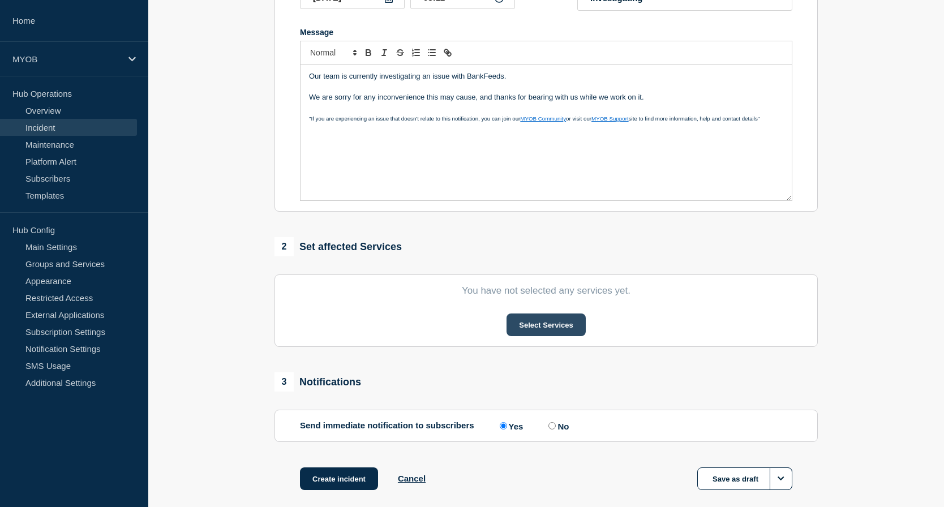
click at [555, 323] on button "Select Services" at bounding box center [545, 324] width 79 height 23
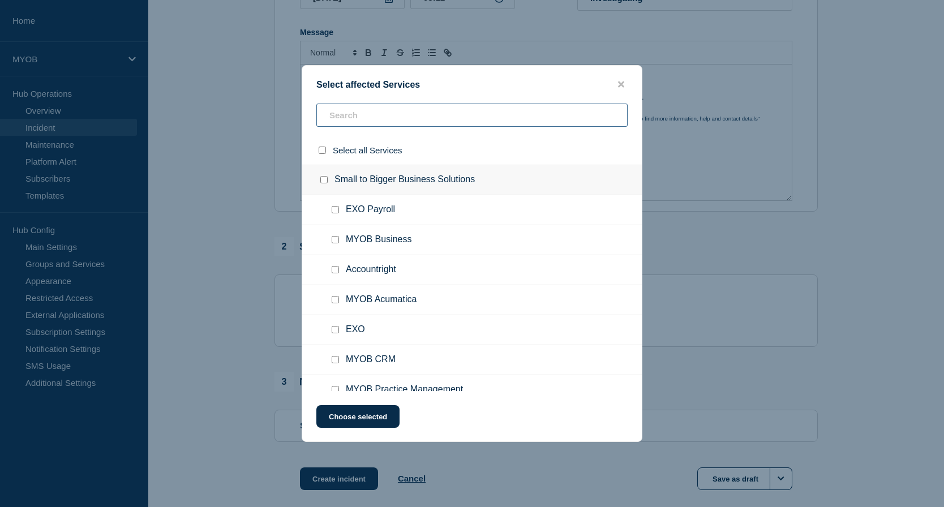
click at [409, 118] on input "text" at bounding box center [471, 115] width 311 height 23
type input "ban"
checkbox input "true"
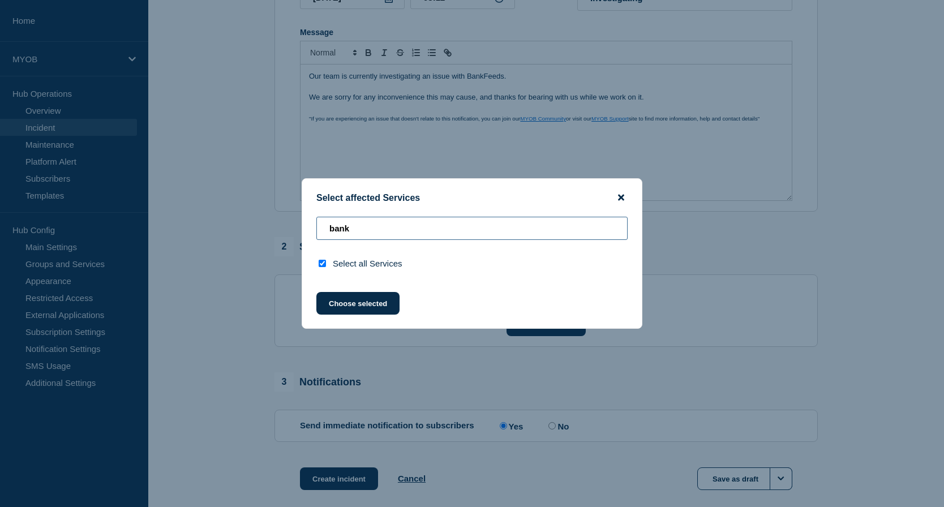
type input "bank"
click at [624, 197] on icon "close button" at bounding box center [621, 197] width 6 height 9
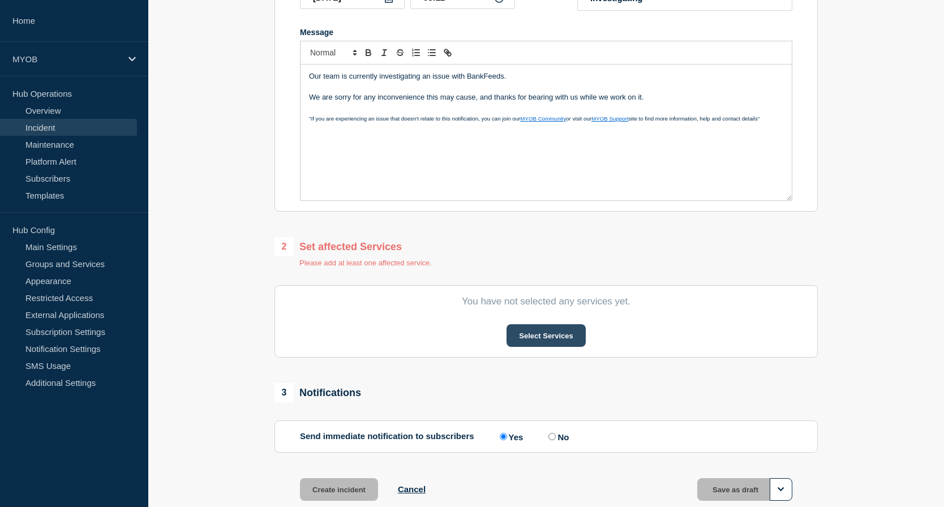
click at [564, 339] on button "Select Services" at bounding box center [545, 335] width 79 height 23
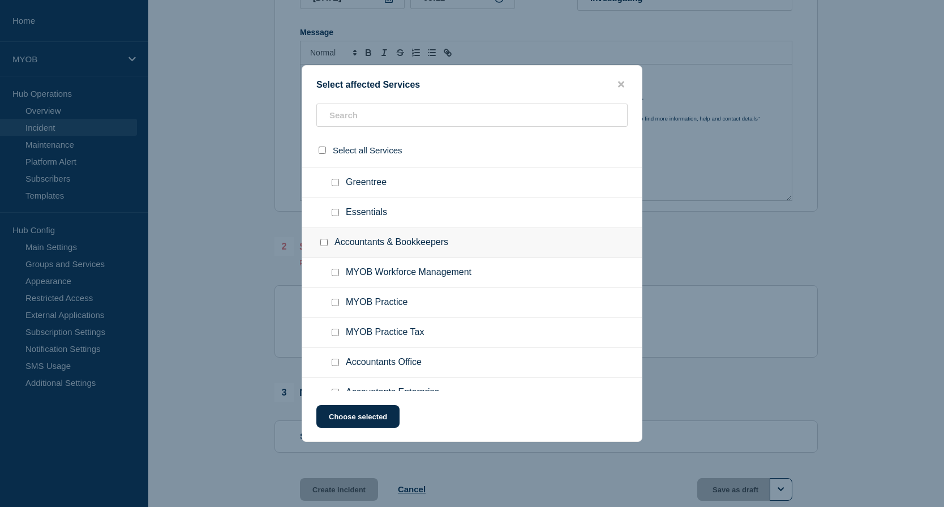
scroll to position [283, 0]
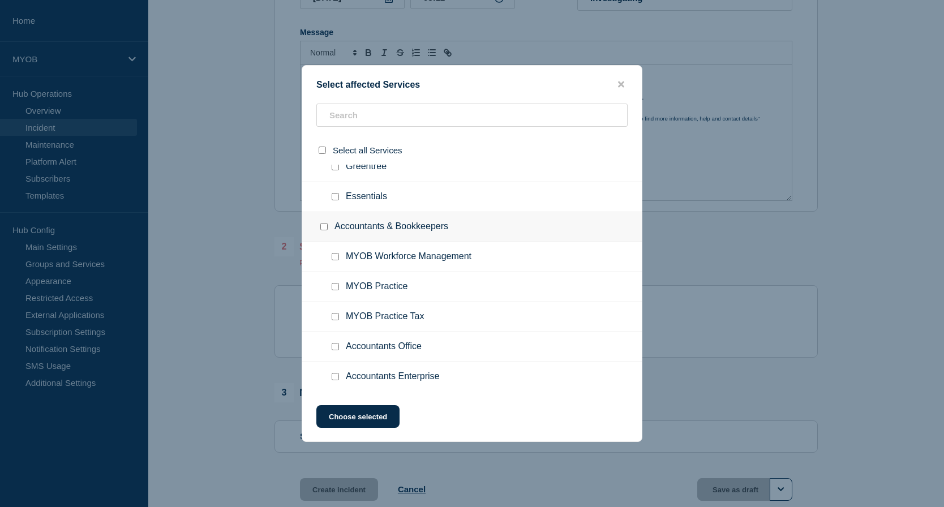
click at [336, 287] on input "MYOB Practice checkbox" at bounding box center [335, 286] width 7 height 7
checkbox input "true"
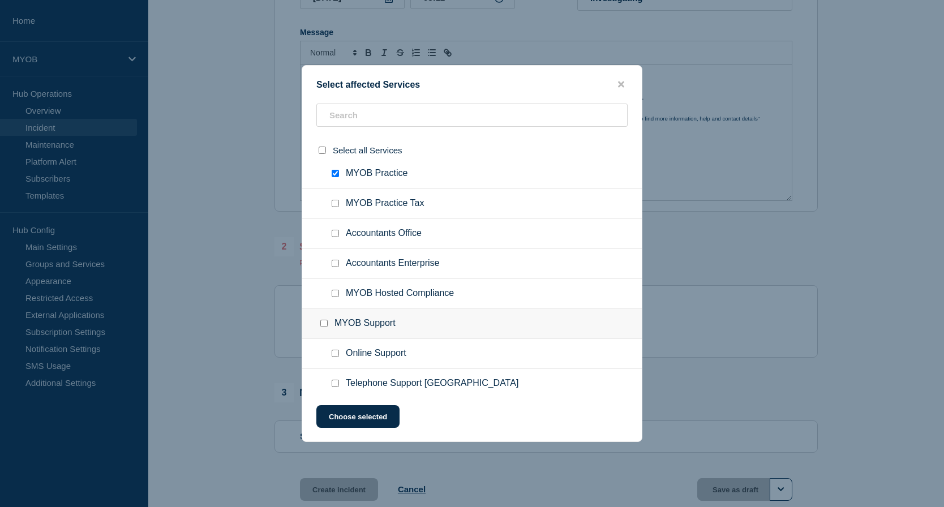
click at [336, 267] on input "Accountants Enterprise checkbox" at bounding box center [335, 263] width 7 height 7
checkbox input "true"
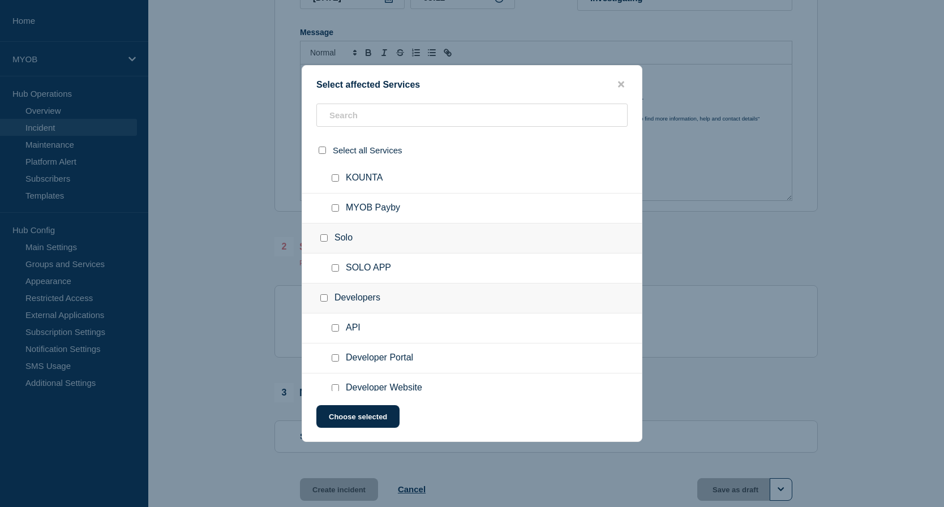
scroll to position [824, 0]
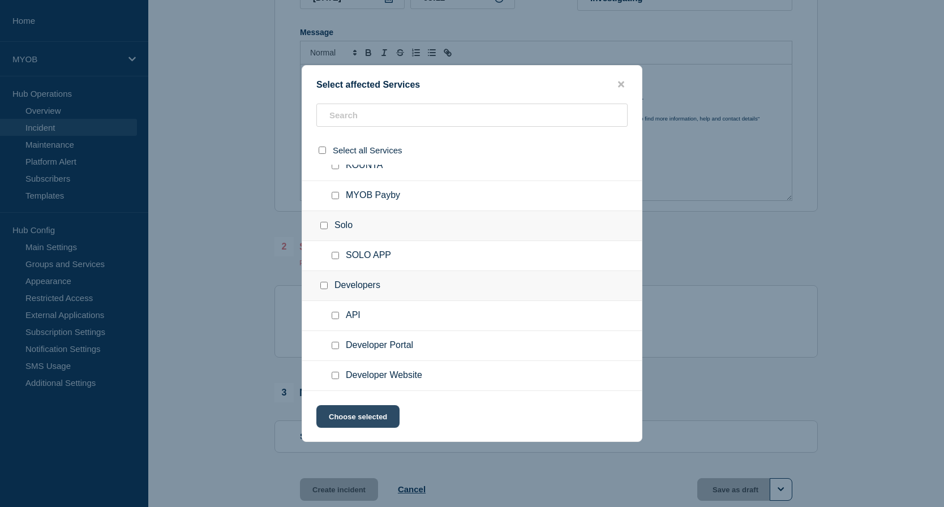
click at [384, 415] on button "Choose selected" at bounding box center [357, 416] width 83 height 23
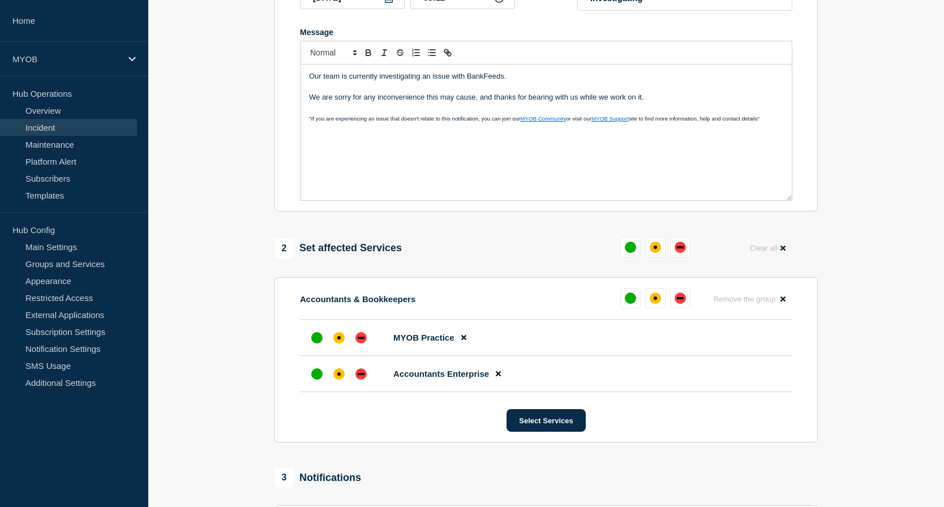
drag, startPoint x: 679, startPoint y: 102, endPoint x: 277, endPoint y: 44, distance: 406.5
click at [277, 44] on section "Title (required) Unable to import BankFeeds Start time (GMT+10) (required) [DAT…" at bounding box center [545, 60] width 543 height 304
copy div "Our team is currently investigating an issue with BankFeeds. We are sorry for a…"
click at [343, 346] on div at bounding box center [339, 338] width 20 height 20
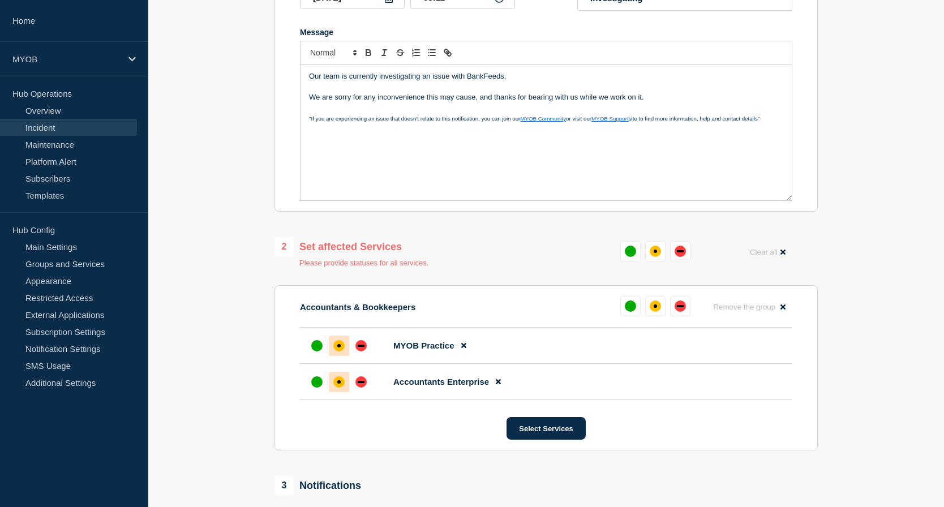
click at [338, 386] on div "affected" at bounding box center [338, 381] width 11 height 11
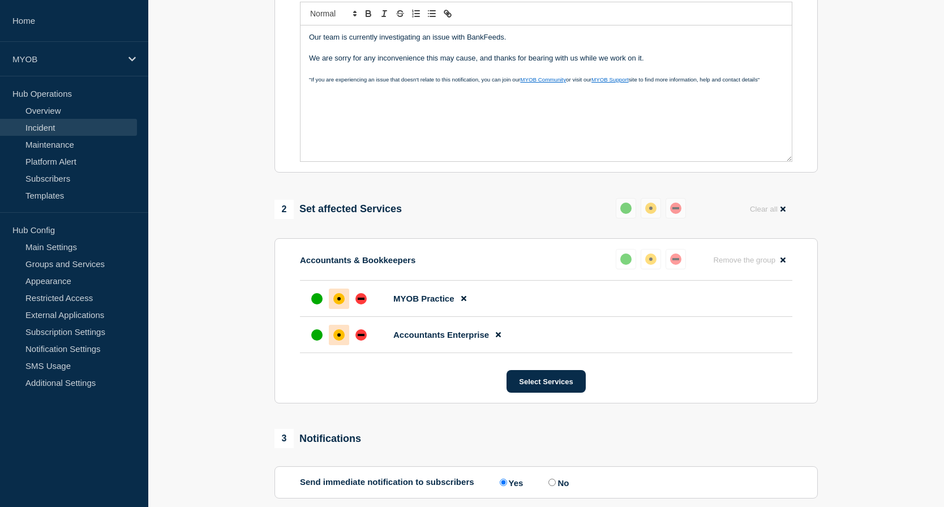
scroll to position [283, 0]
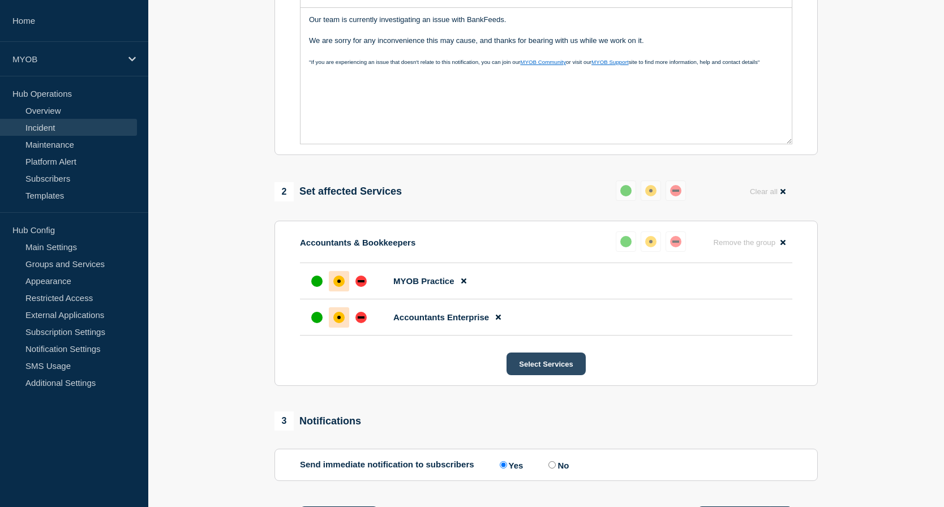
click at [542, 373] on button "Select Services" at bounding box center [545, 364] width 79 height 23
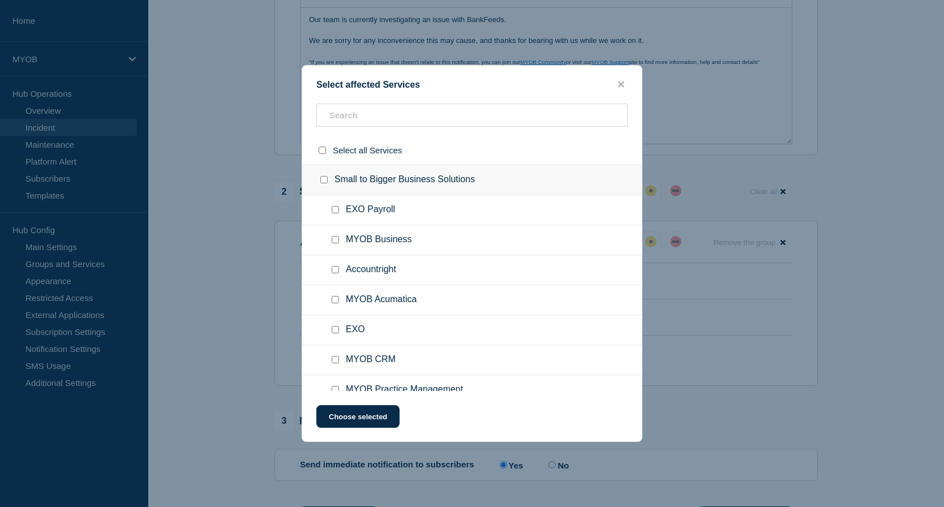
click at [626, 86] on button "close button" at bounding box center [621, 84] width 13 height 11
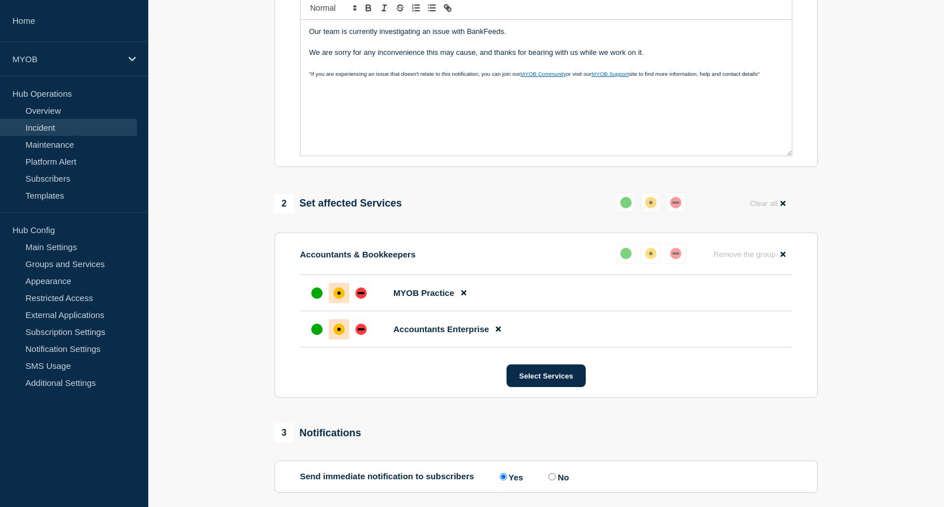
scroll to position [381, 0]
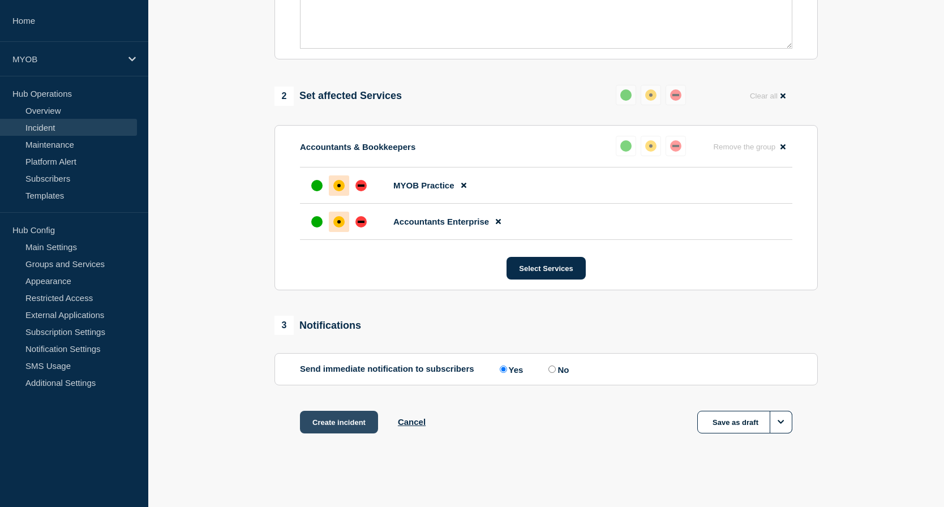
click at [358, 417] on button "Create incident" at bounding box center [339, 422] width 78 height 23
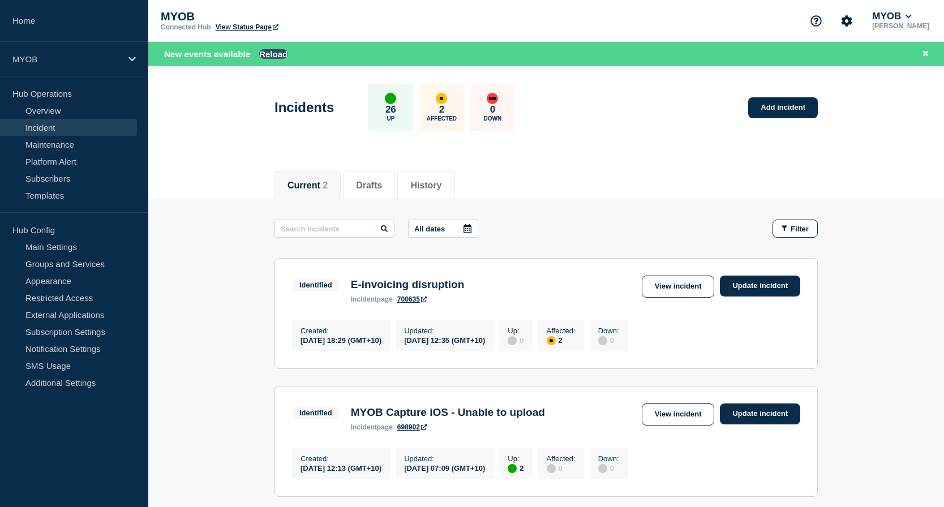
click at [276, 51] on button "Reload" at bounding box center [273, 54] width 28 height 10
